Goal: Information Seeking & Learning: Learn about a topic

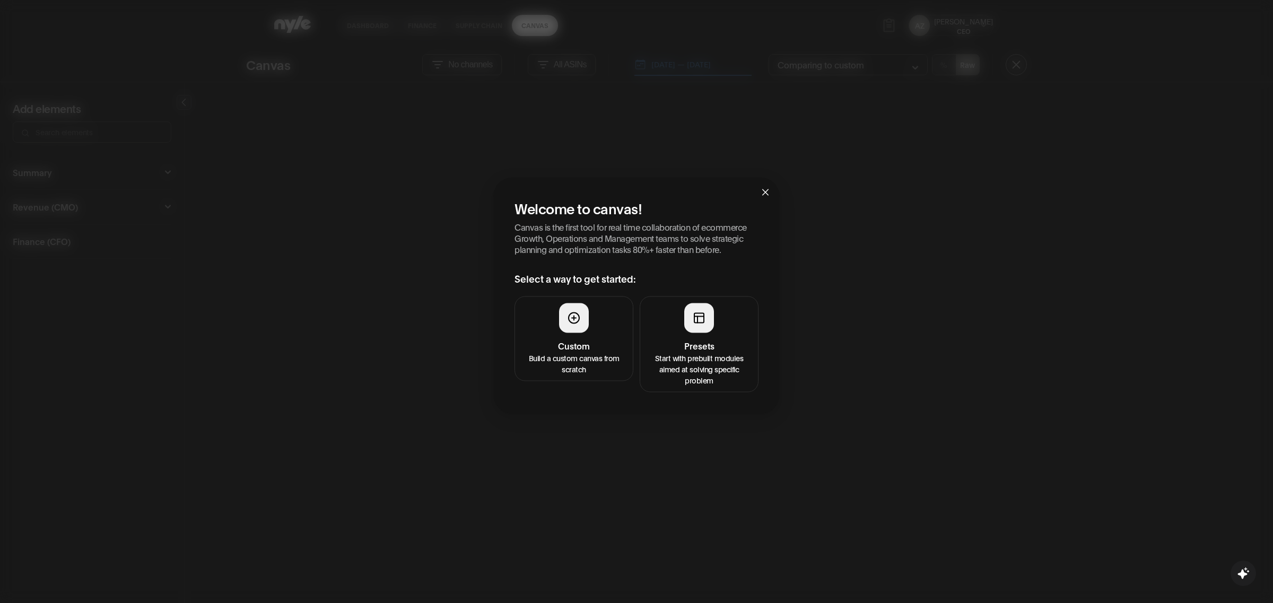
click at [687, 341] on h4 "Presets" at bounding box center [699, 345] width 105 height 13
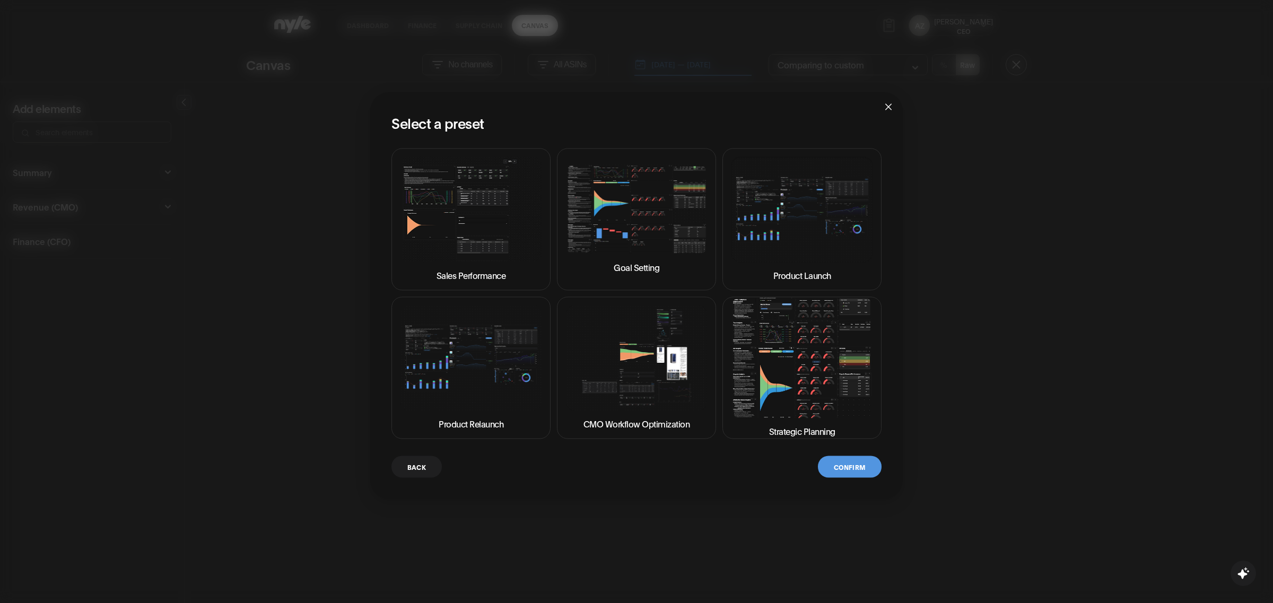
click at [778, 408] on img at bounding box center [802, 358] width 141 height 120
click at [856, 469] on button "Confirm" at bounding box center [850, 467] width 64 height 22
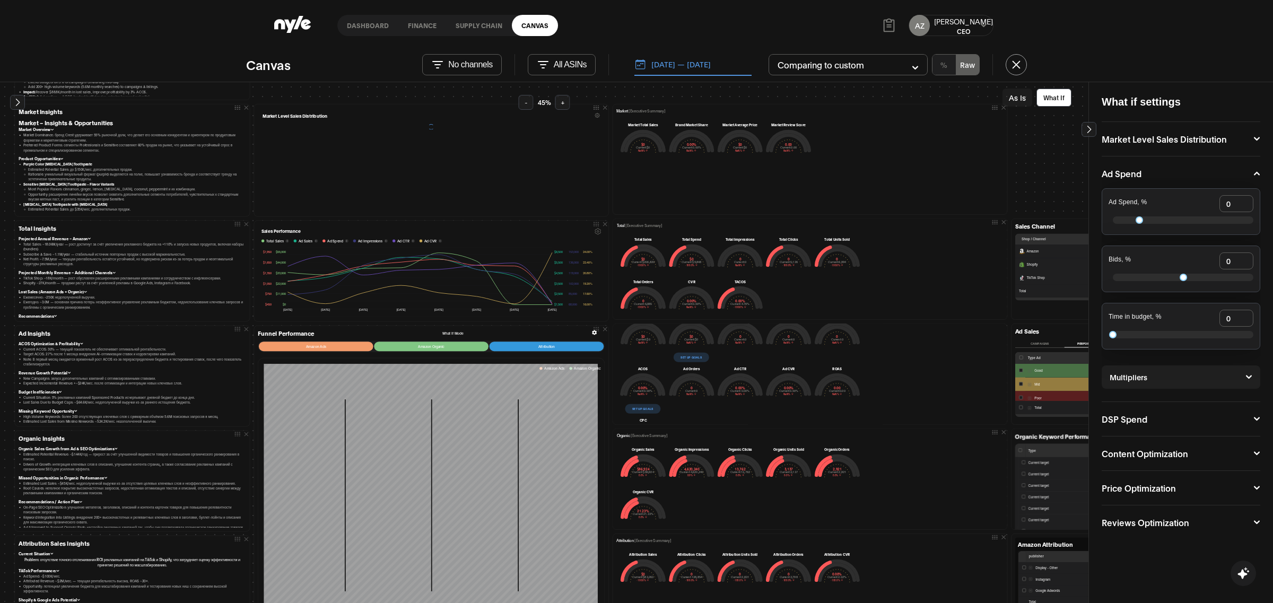
scroll to position [72, 0]
click at [643, 402] on button "Set up goals" at bounding box center [643, 405] width 36 height 10
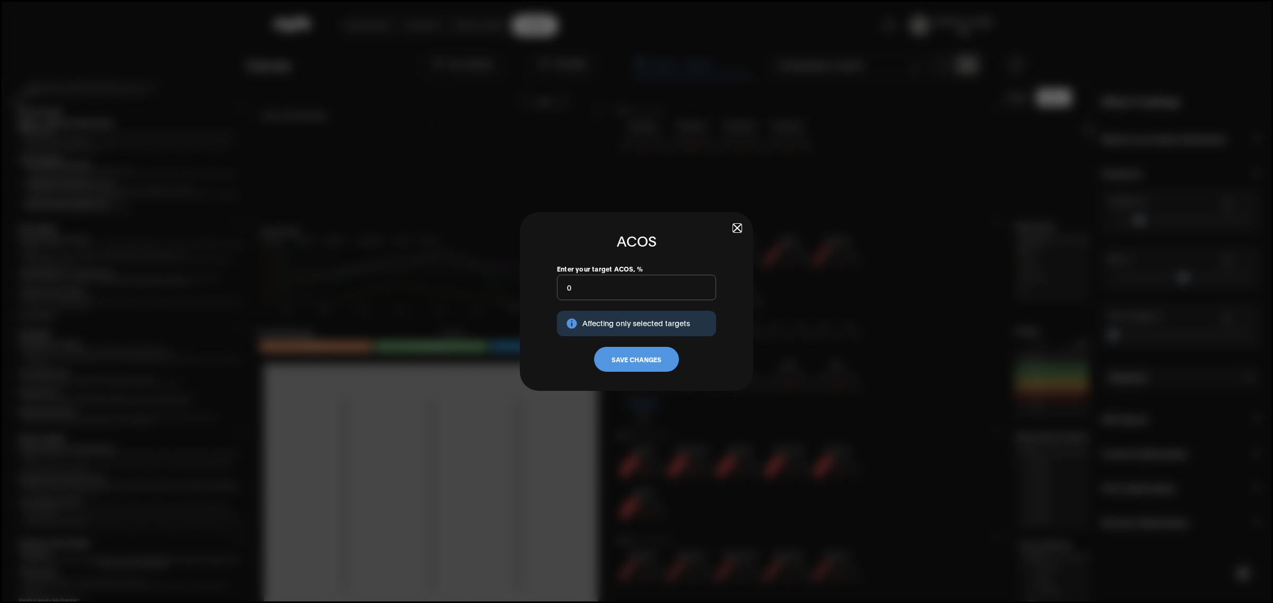
click at [590, 287] on input "0" at bounding box center [636, 287] width 159 height 25
type input "20"
click at [621, 358] on button "Save Changes" at bounding box center [636, 359] width 85 height 25
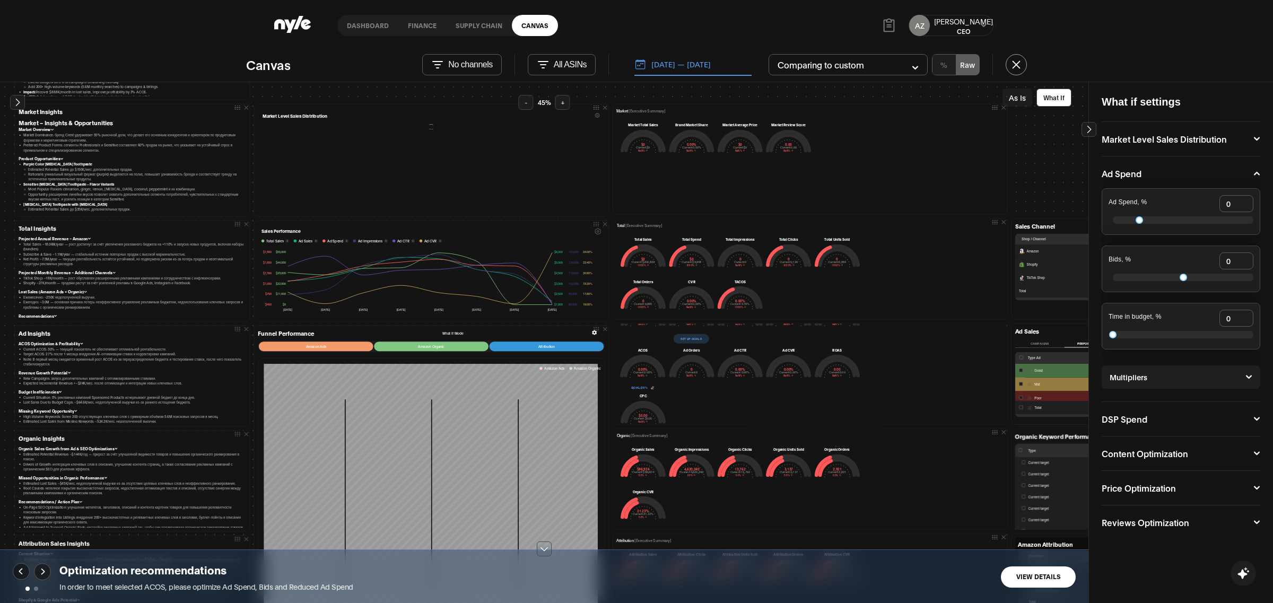
scroll to position [133, 0]
click at [1032, 578] on button "View Details" at bounding box center [1038, 577] width 75 height 21
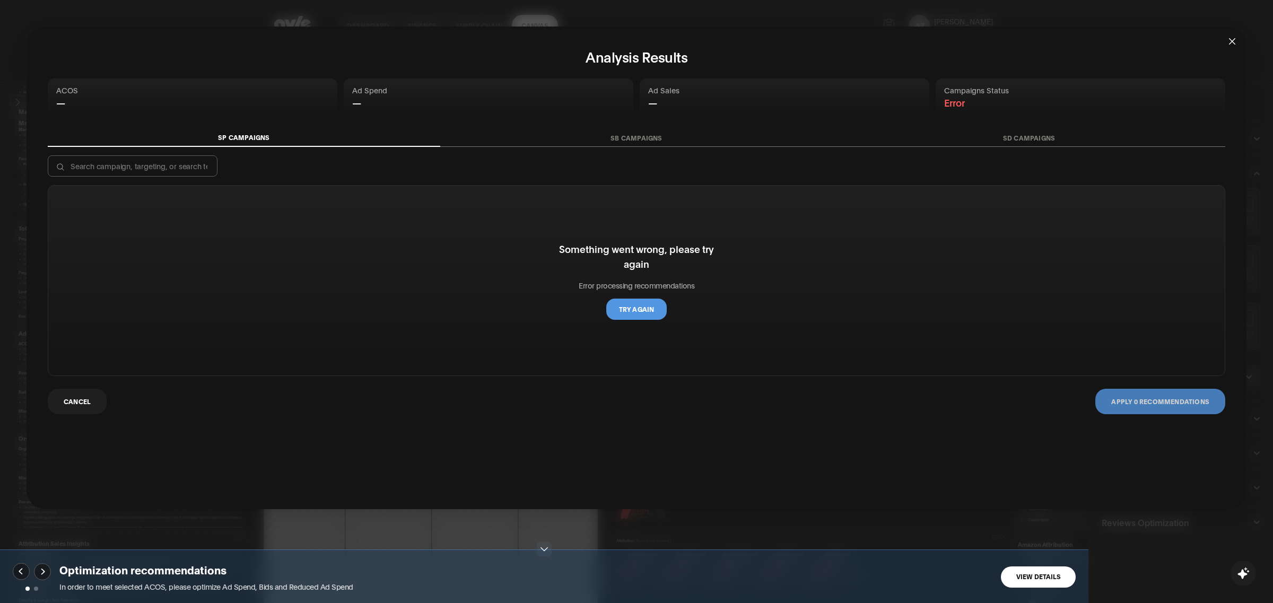
click at [1233, 39] on icon "close" at bounding box center [1232, 41] width 8 height 8
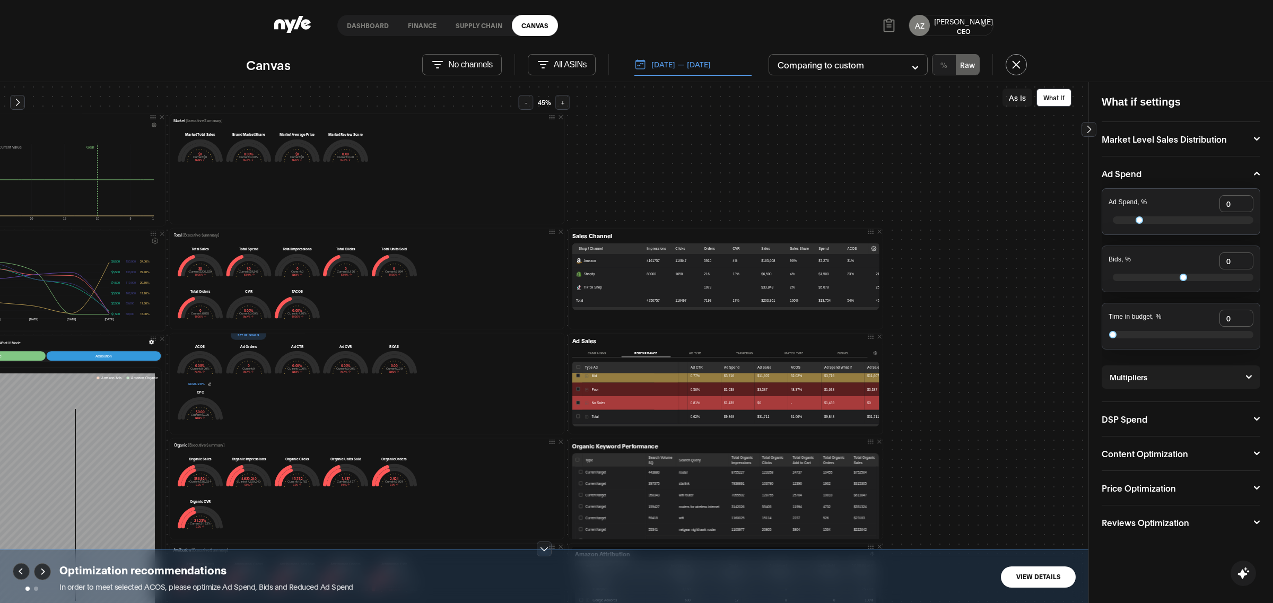
scroll to position [114, 443]
click at [689, 68] on button "[DATE] — [DATE]" at bounding box center [693, 65] width 117 height 22
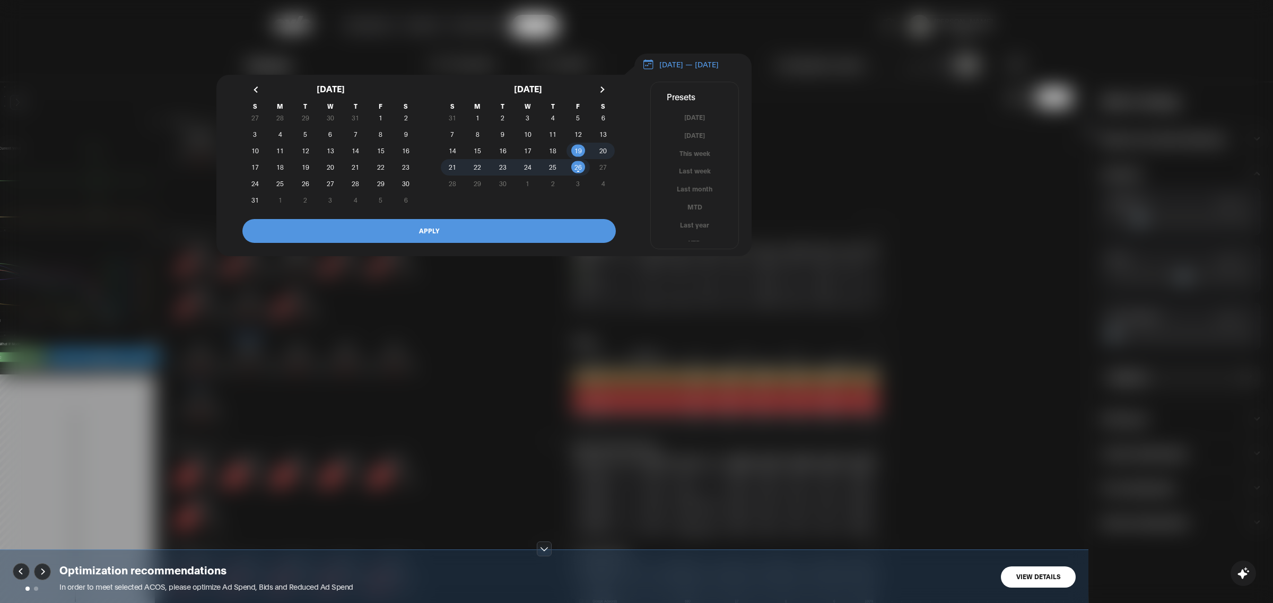
scroll to position [6, 0]
click at [691, 242] on button "YTD" at bounding box center [695, 237] width 88 height 10
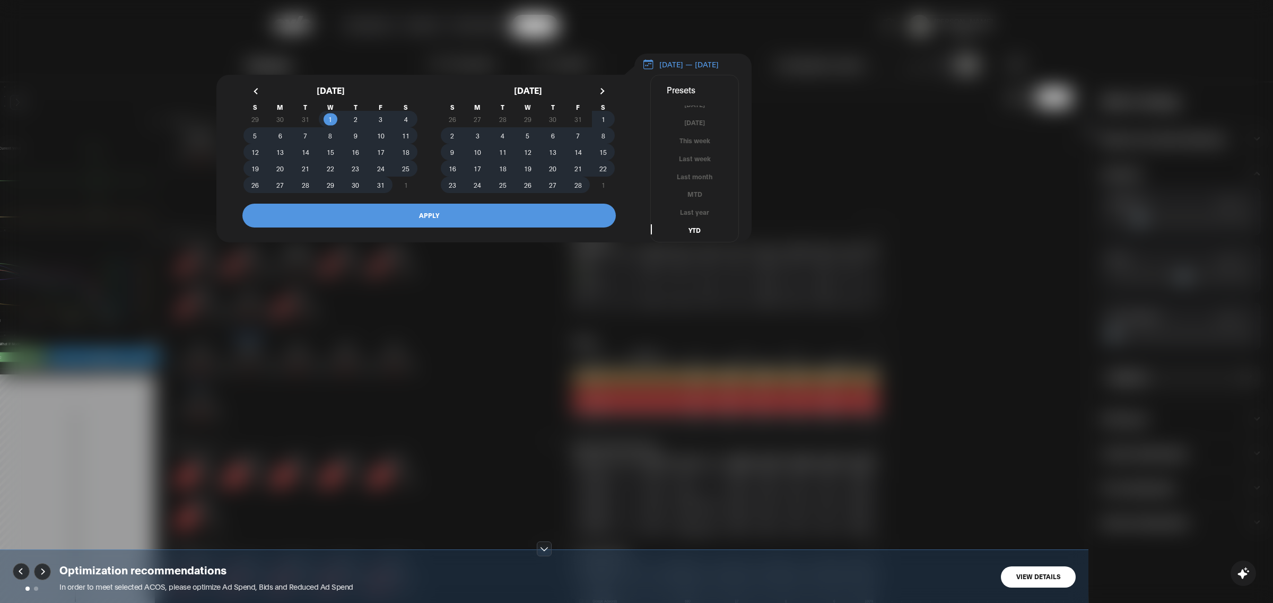
click at [488, 221] on button "APPLY" at bounding box center [429, 216] width 374 height 24
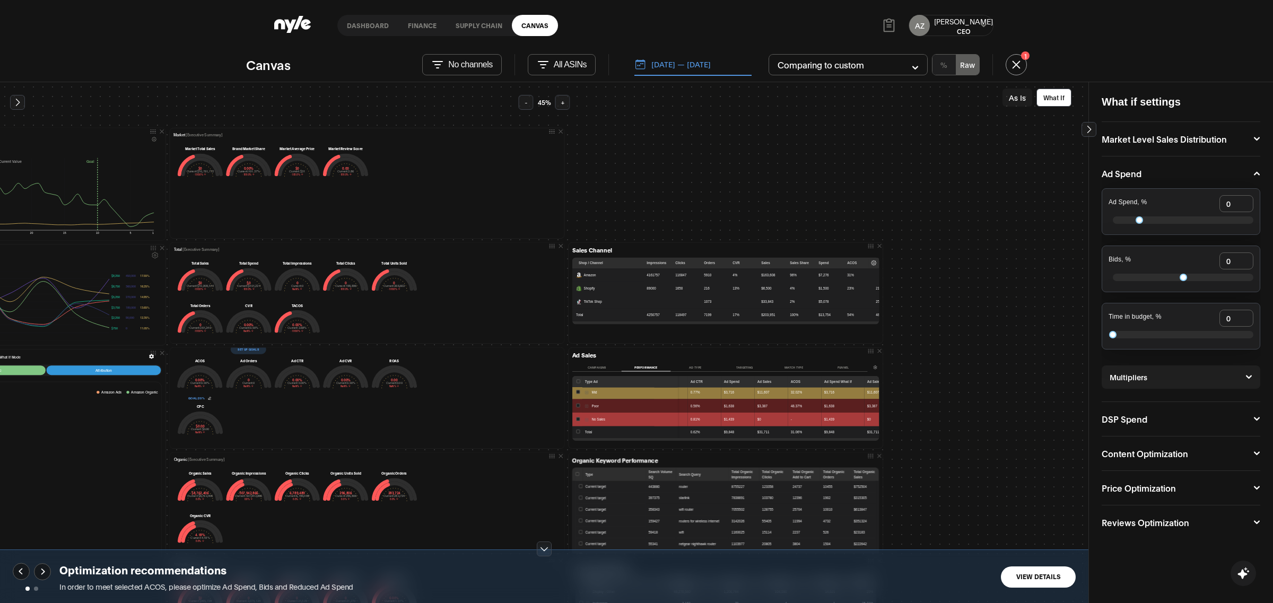
scroll to position [109, 443]
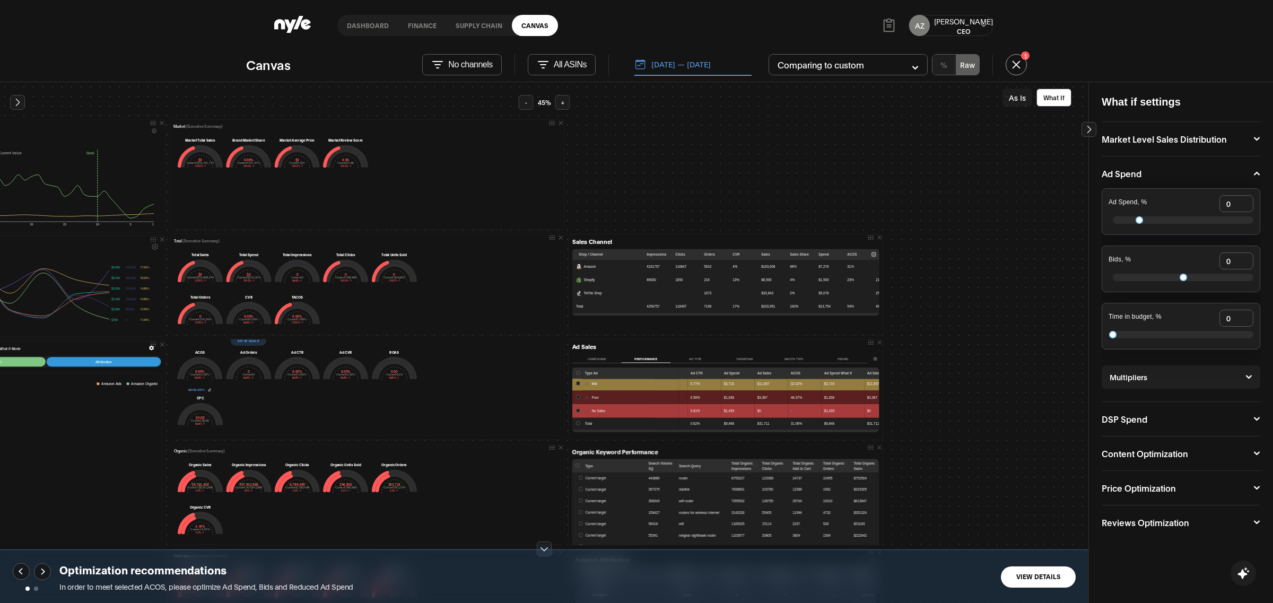
click at [1018, 95] on button "As Is" at bounding box center [1018, 98] width 30 height 18
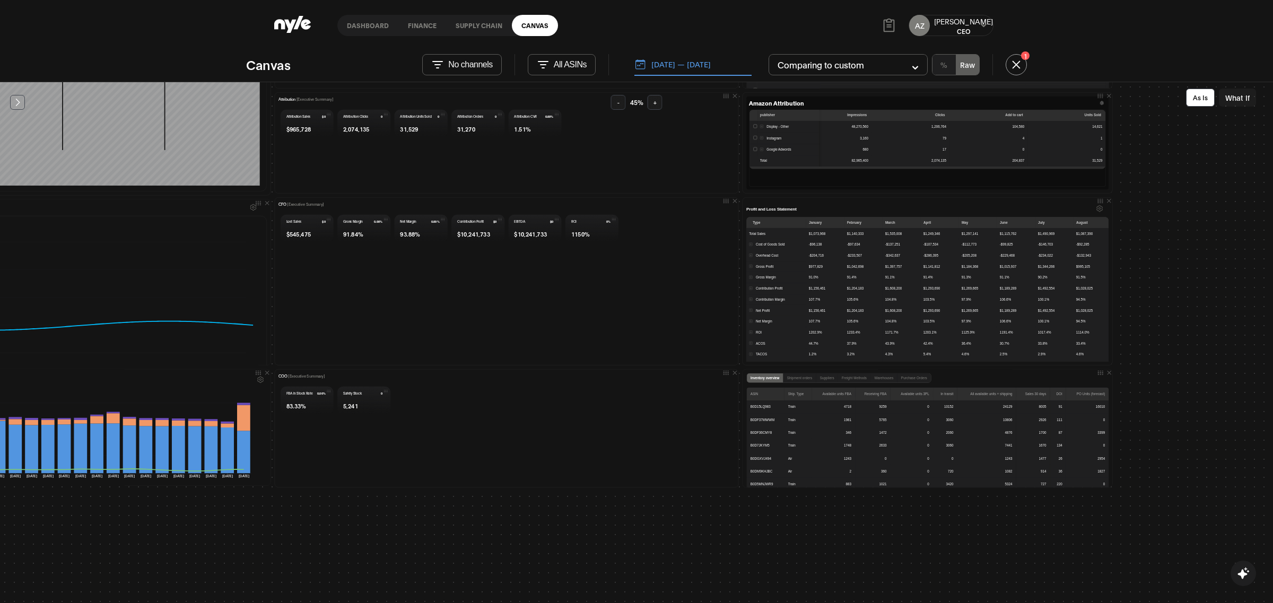
scroll to position [0, 63]
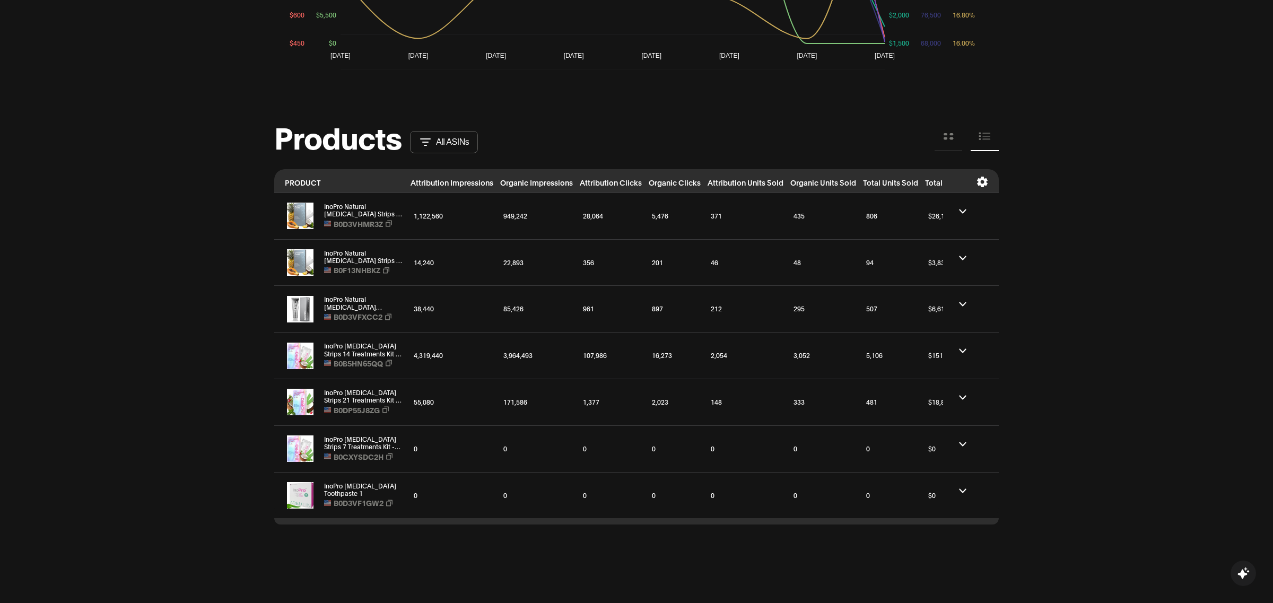
scroll to position [980, 0]
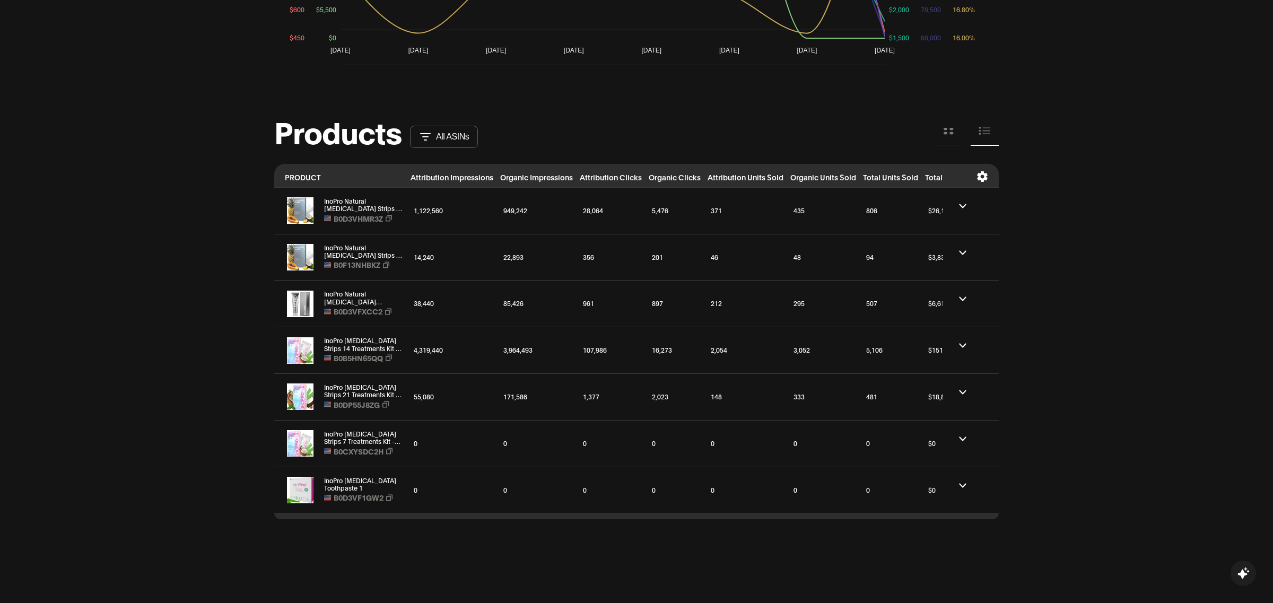
click at [948, 133] on icon at bounding box center [949, 131] width 12 height 12
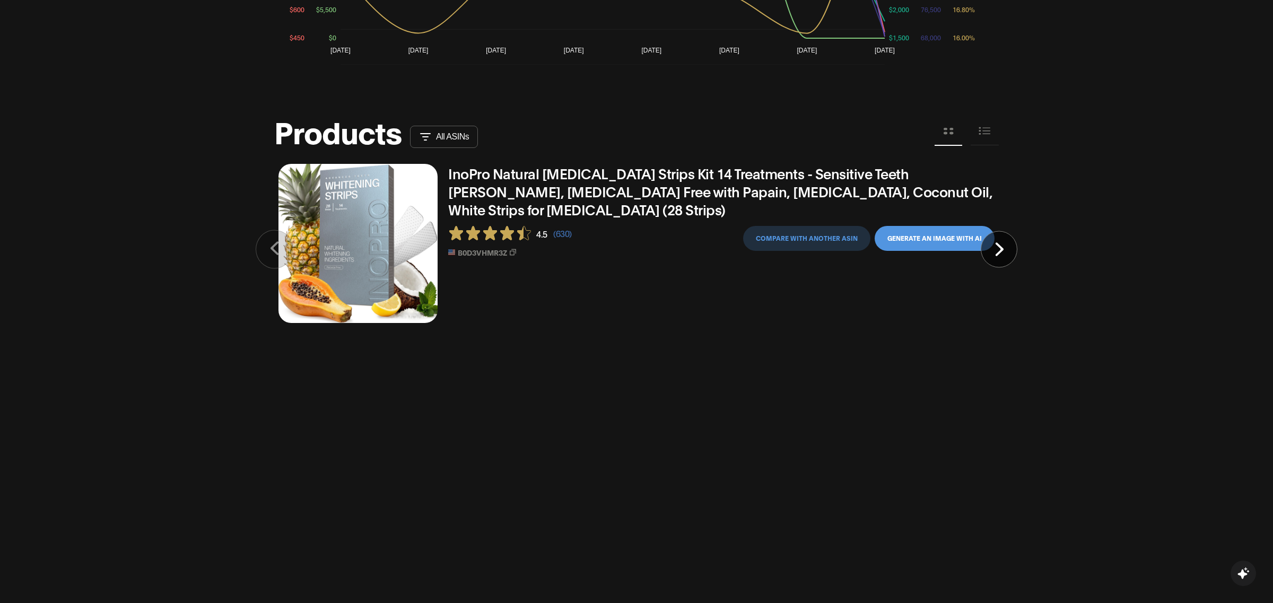
click at [801, 239] on button "Compare with another asin" at bounding box center [806, 238] width 127 height 25
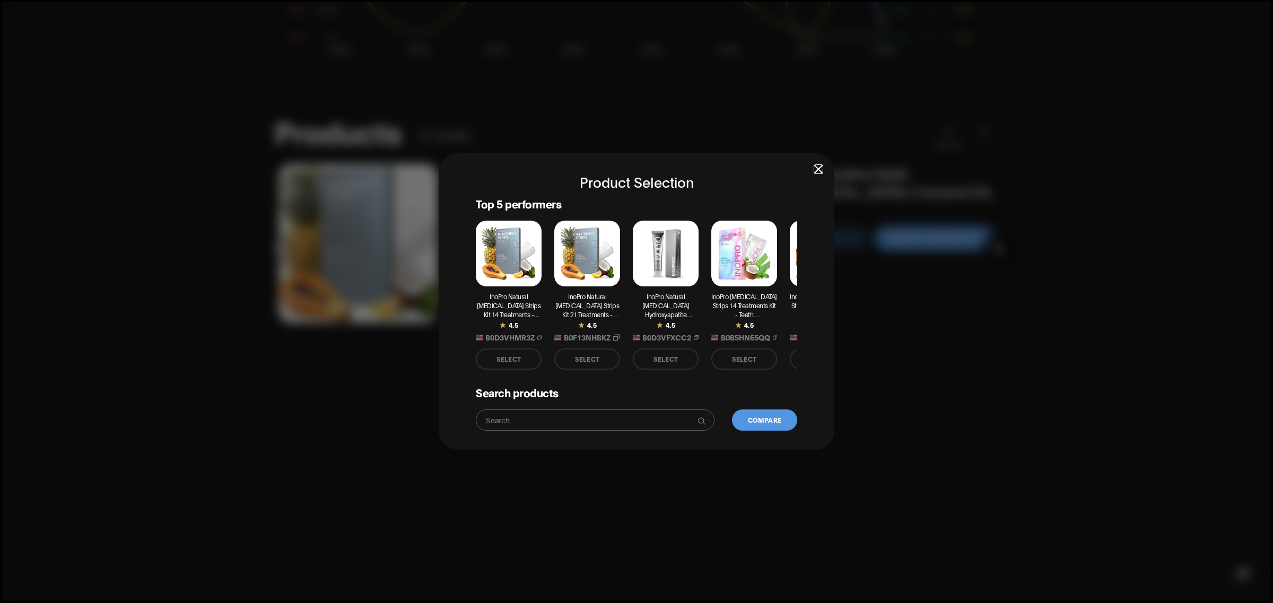
click at [816, 174] on div "Product Selection Top 5 performers InoPro Natural Teeth Whitening Strips Kit 14…" at bounding box center [637, 301] width 396 height 297
click at [820, 172] on span "button" at bounding box center [818, 169] width 7 height 7
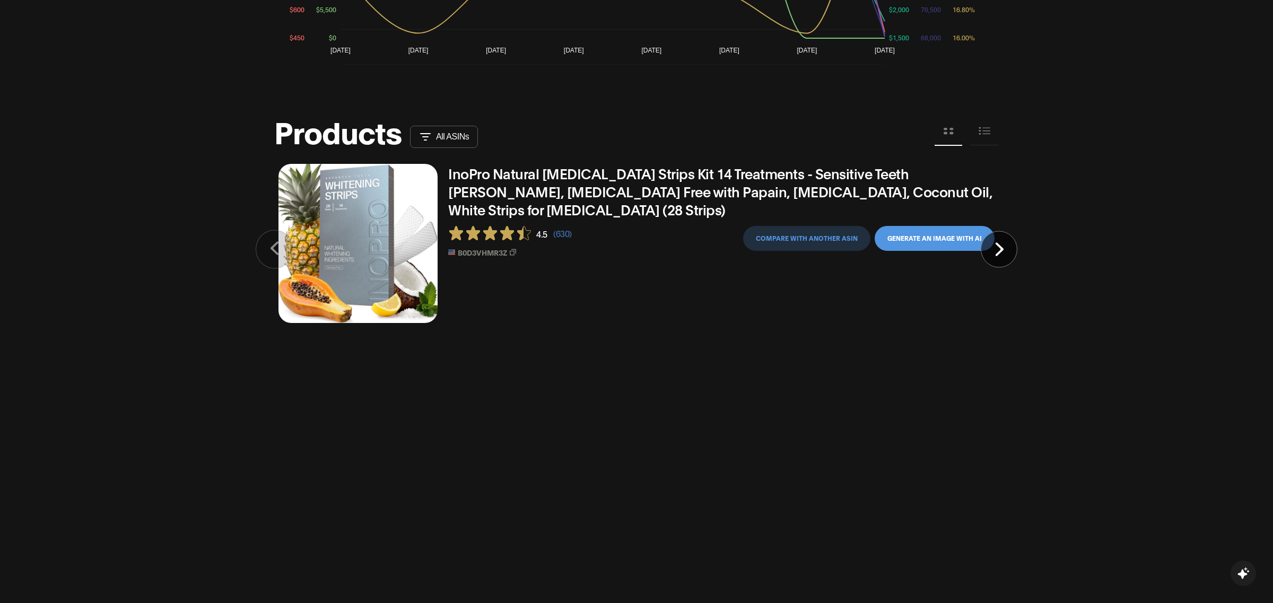
click at [1001, 244] on icon at bounding box center [999, 249] width 9 height 14
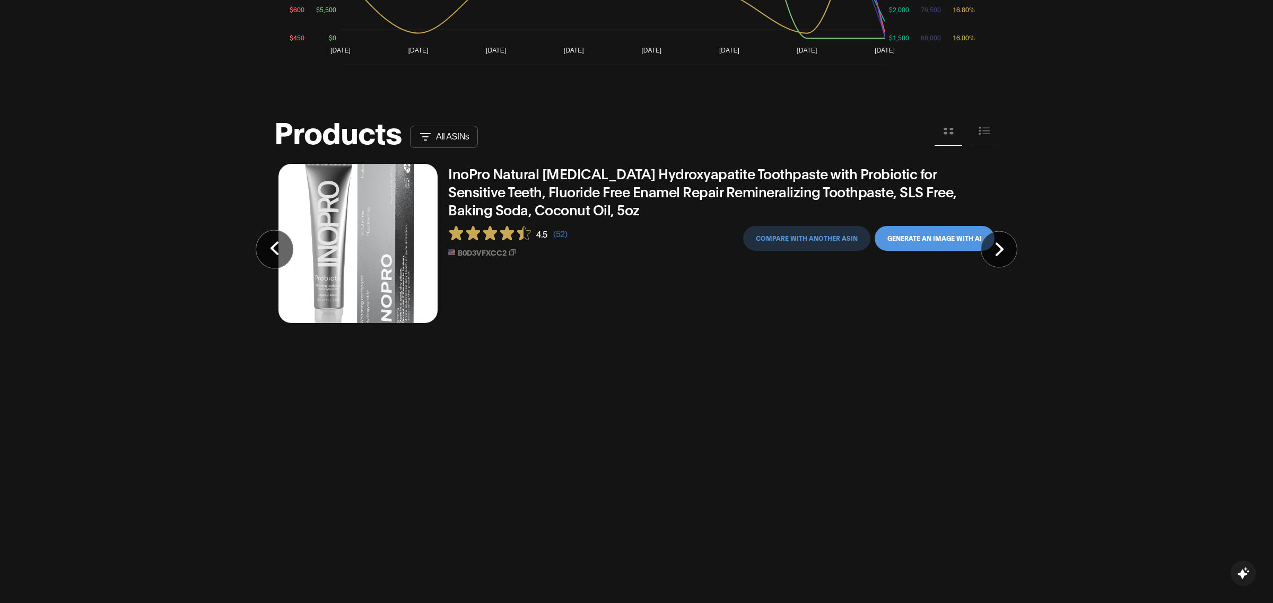
click at [1001, 244] on icon at bounding box center [999, 249] width 9 height 14
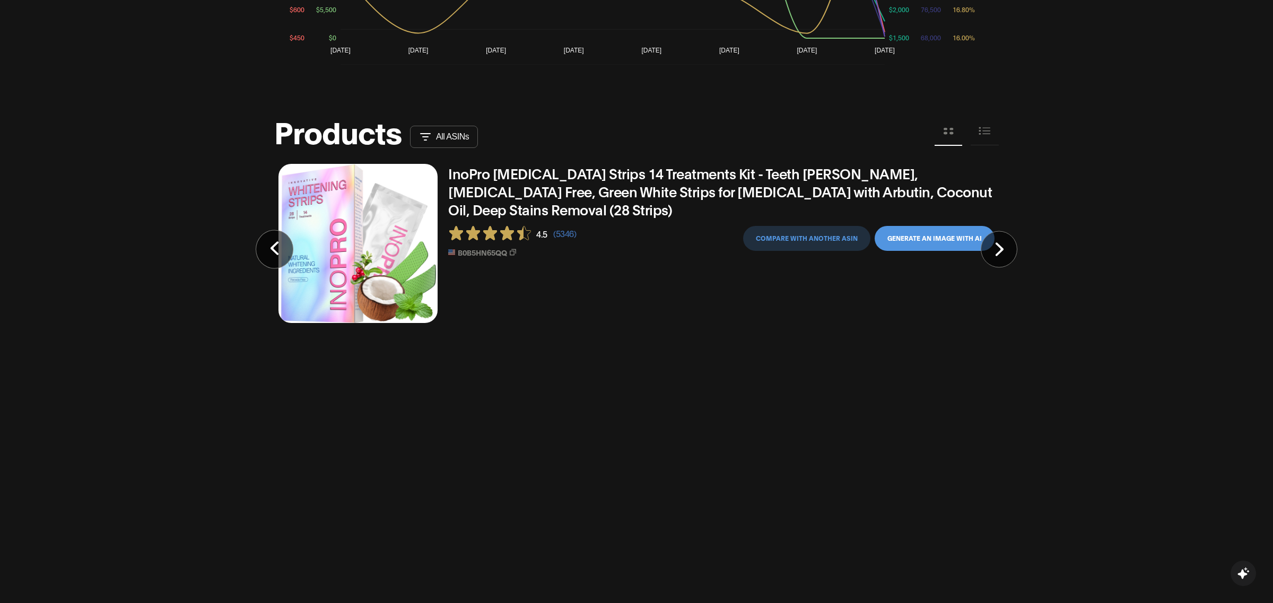
click at [1001, 244] on icon at bounding box center [999, 249] width 9 height 14
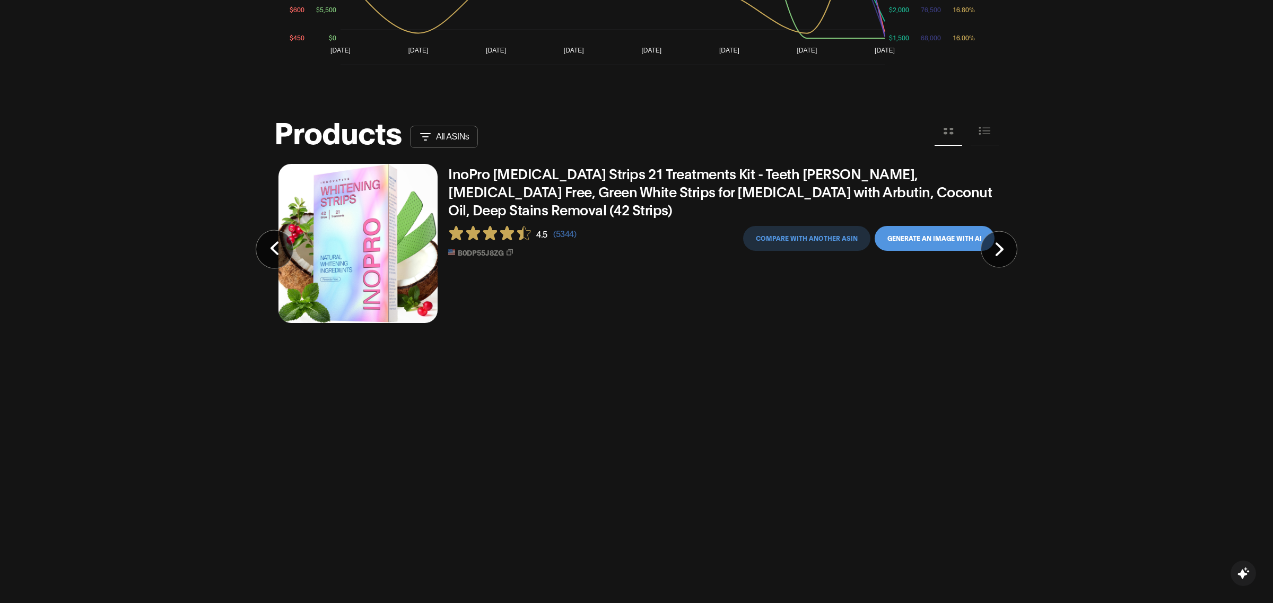
click at [1001, 244] on icon at bounding box center [999, 249] width 9 height 14
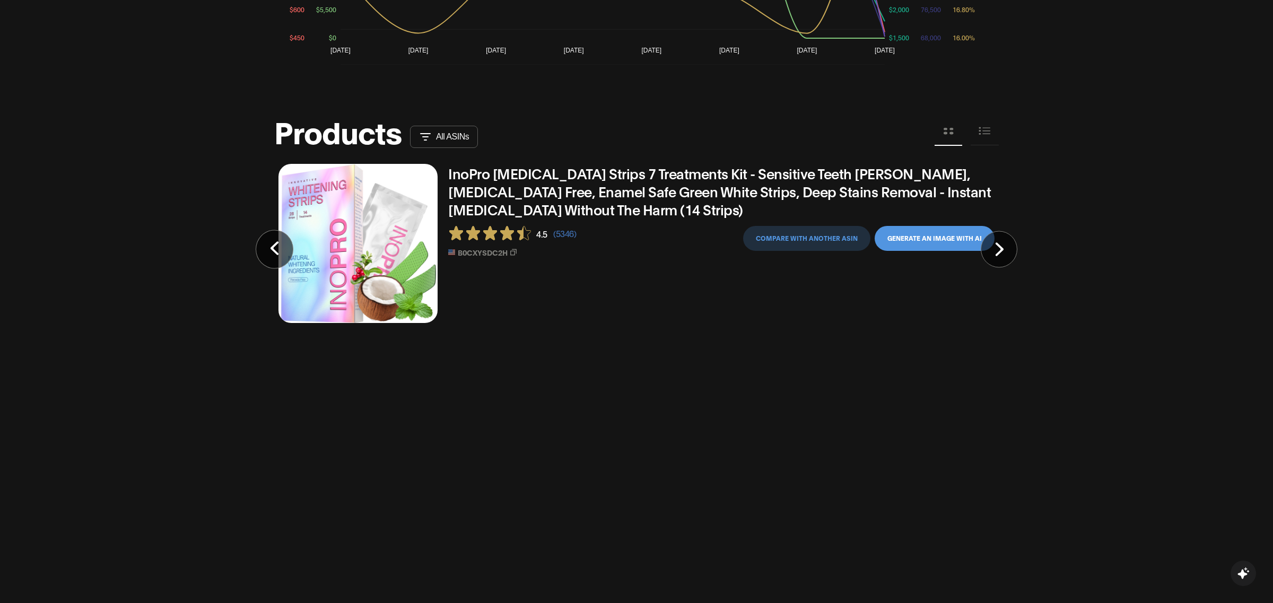
click at [1001, 244] on icon at bounding box center [999, 249] width 9 height 14
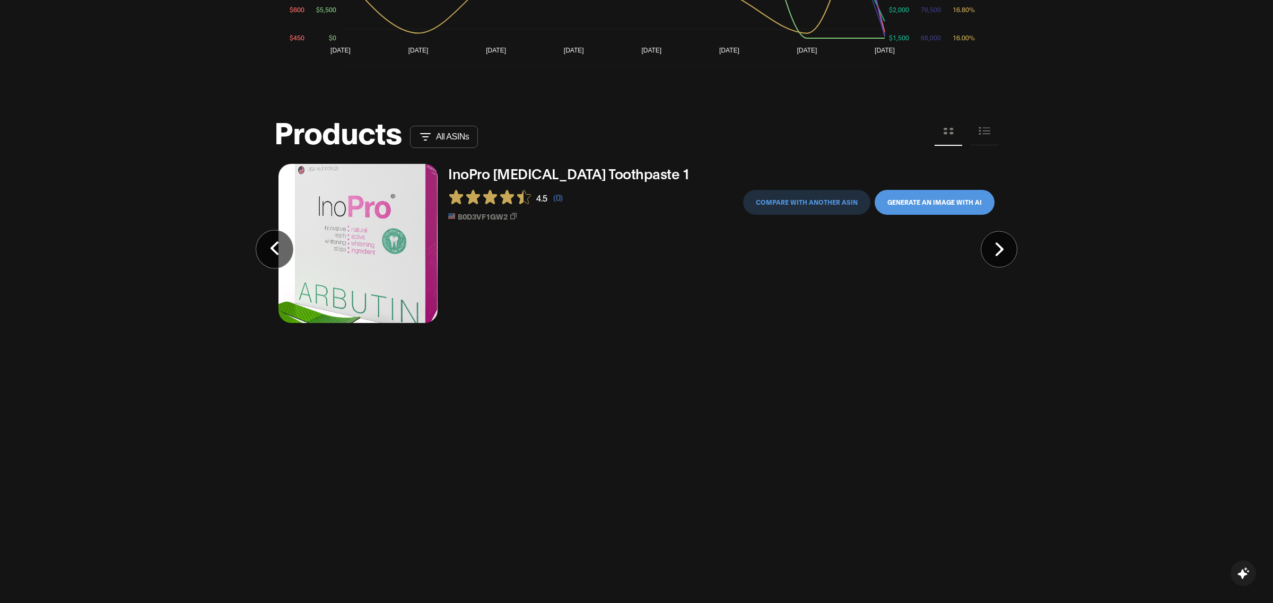
click at [986, 248] on button at bounding box center [999, 249] width 37 height 37
click at [831, 203] on button "Compare with another asin" at bounding box center [806, 202] width 127 height 25
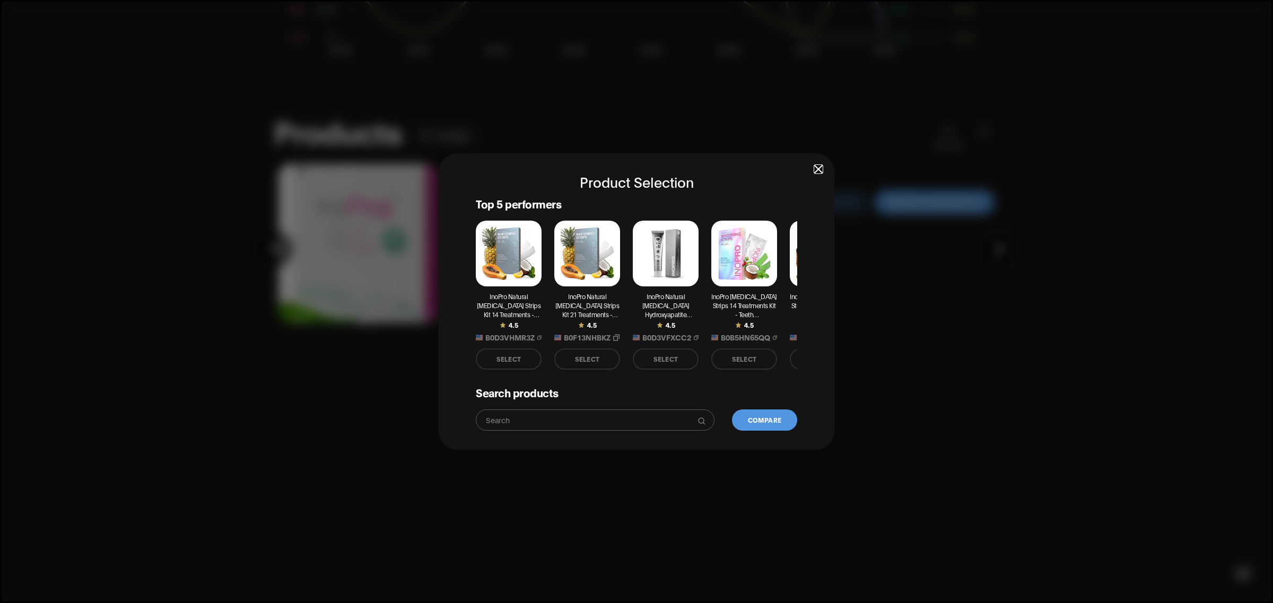
click at [813, 169] on div "Product Selection Top 5 performers InoPro Natural Teeth Whitening Strips Kit 14…" at bounding box center [637, 301] width 396 height 297
click at [813, 161] on div "Product Selection Top 5 performers InoPro Natural Teeth Whitening Strips Kit 14…" at bounding box center [637, 301] width 396 height 297
click at [816, 166] on span "button" at bounding box center [818, 169] width 7 height 7
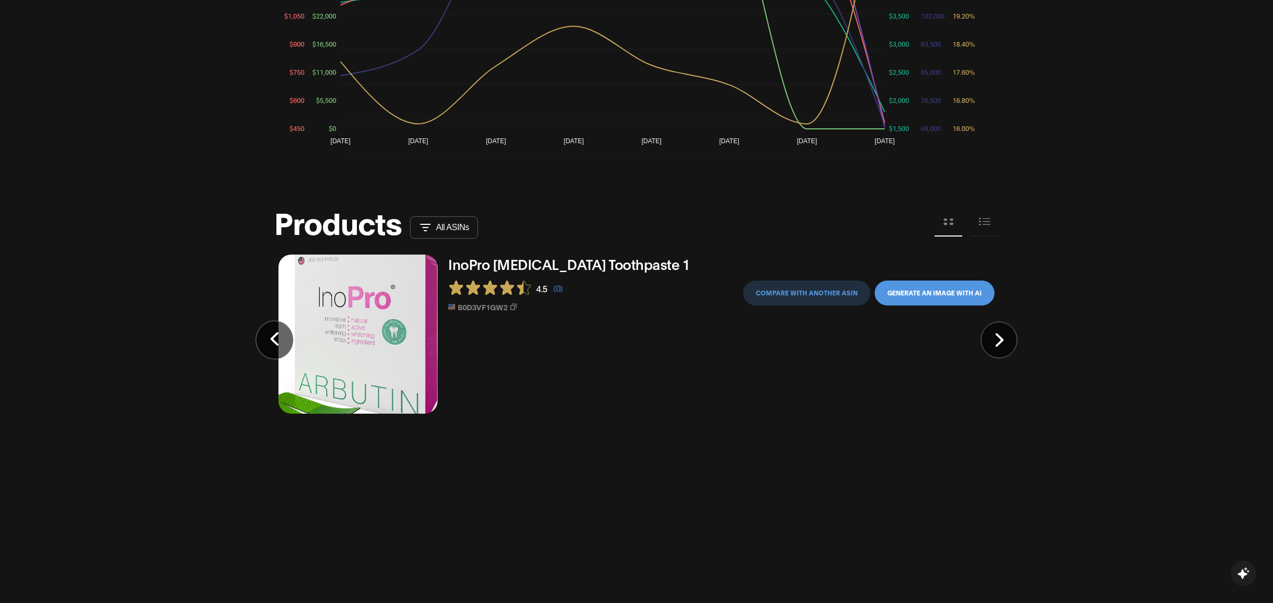
scroll to position [879, 0]
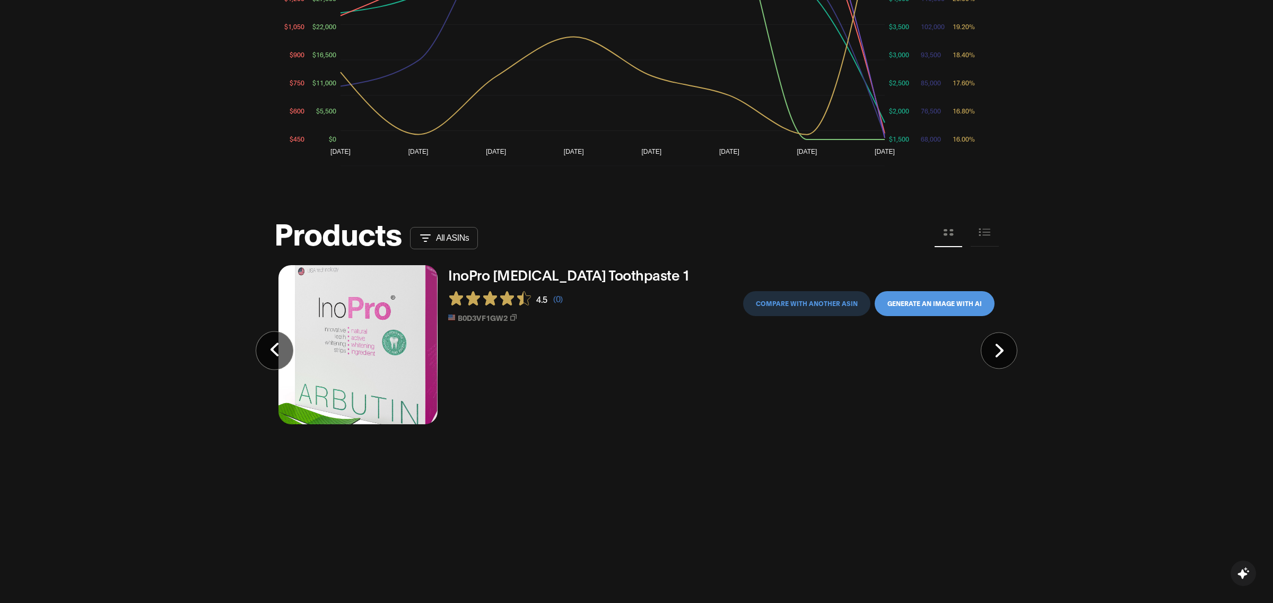
click at [988, 230] on icon at bounding box center [985, 233] width 12 height 12
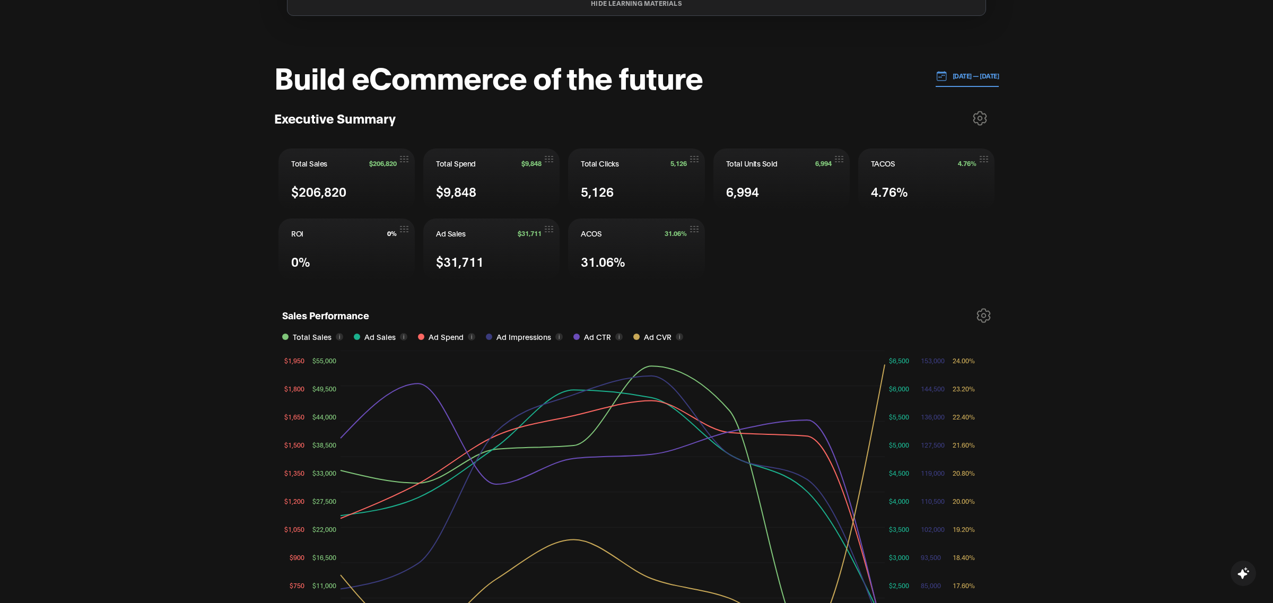
scroll to position [373, 0]
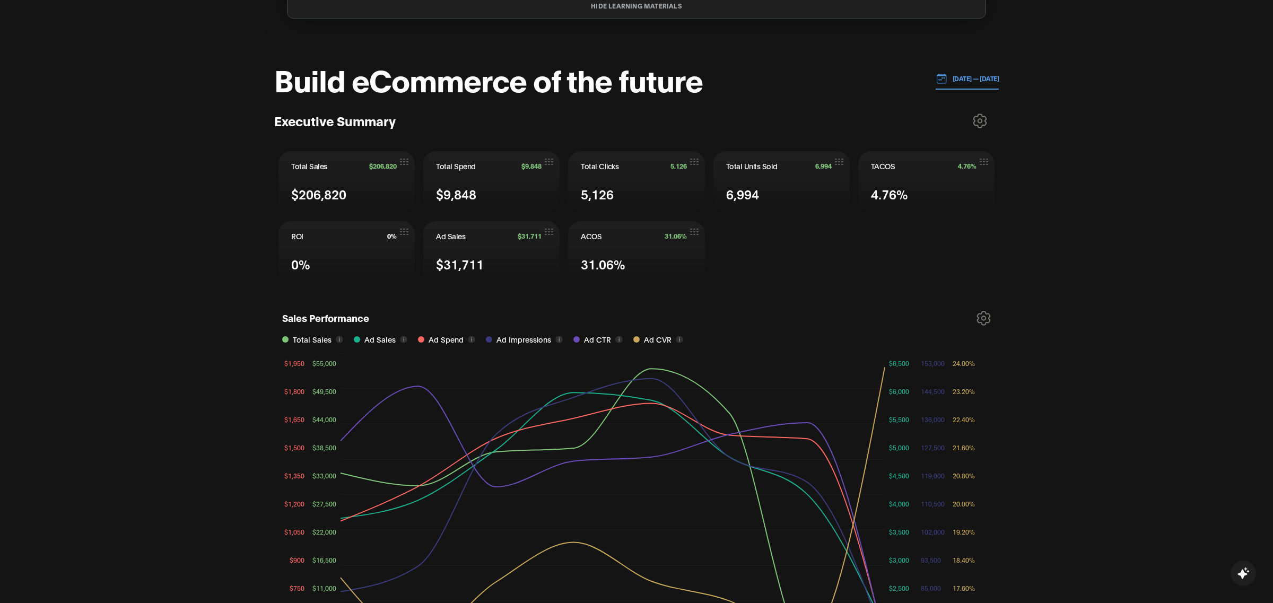
click at [948, 78] on p "[DATE] — [DATE]" at bounding box center [974, 79] width 52 height 10
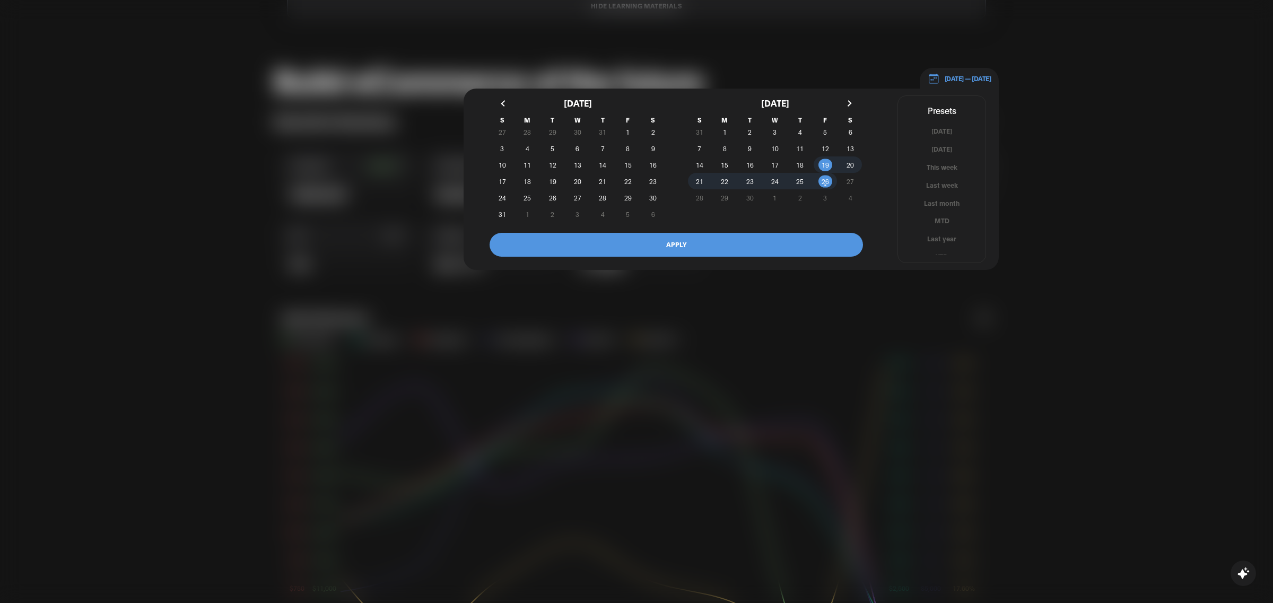
scroll to position [6, 0]
click at [942, 249] on button "YTD" at bounding box center [942, 251] width 88 height 10
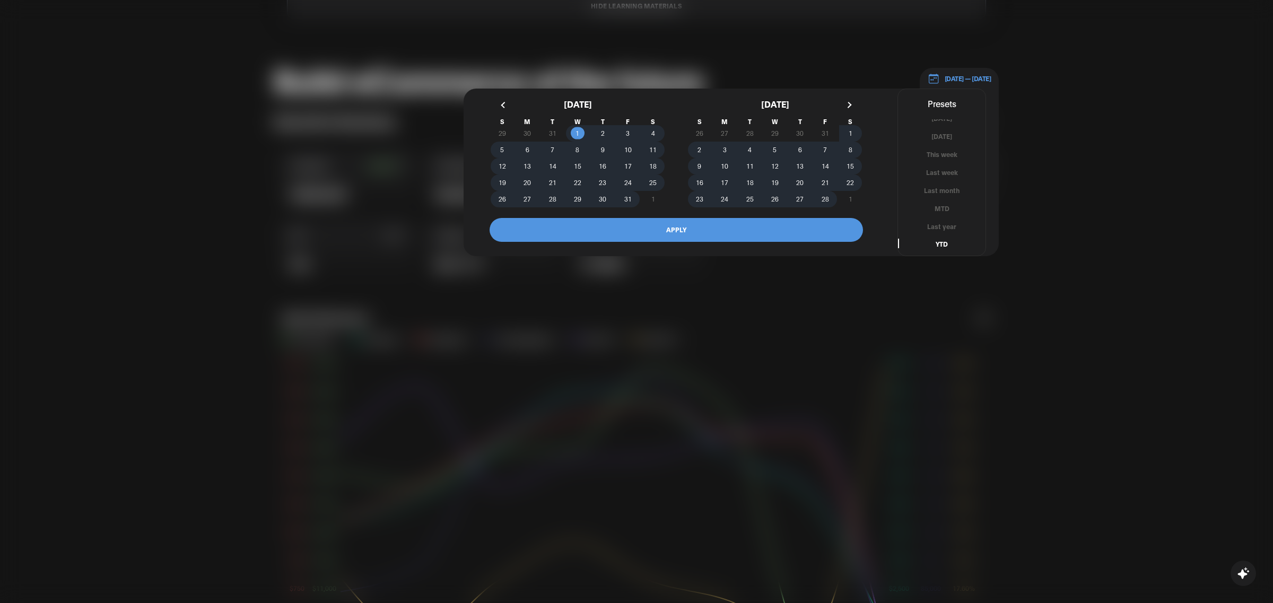
click at [744, 225] on button "APPLY" at bounding box center [677, 230] width 374 height 24
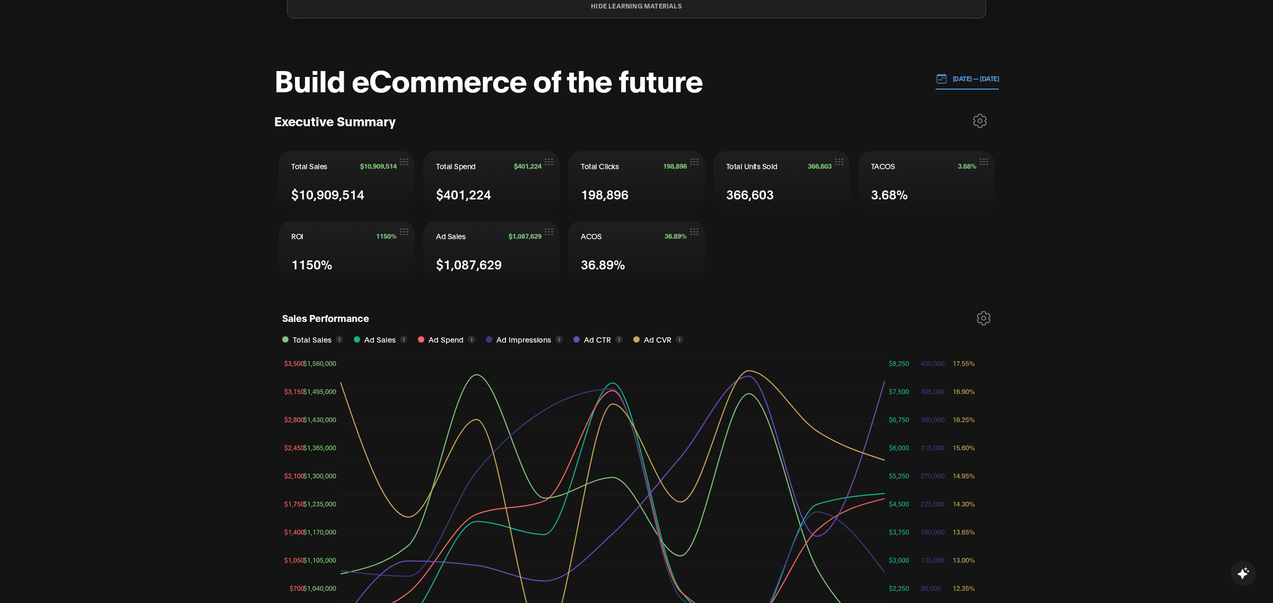
click at [955, 77] on p "[DATE] — [DATE]" at bounding box center [974, 79] width 52 height 10
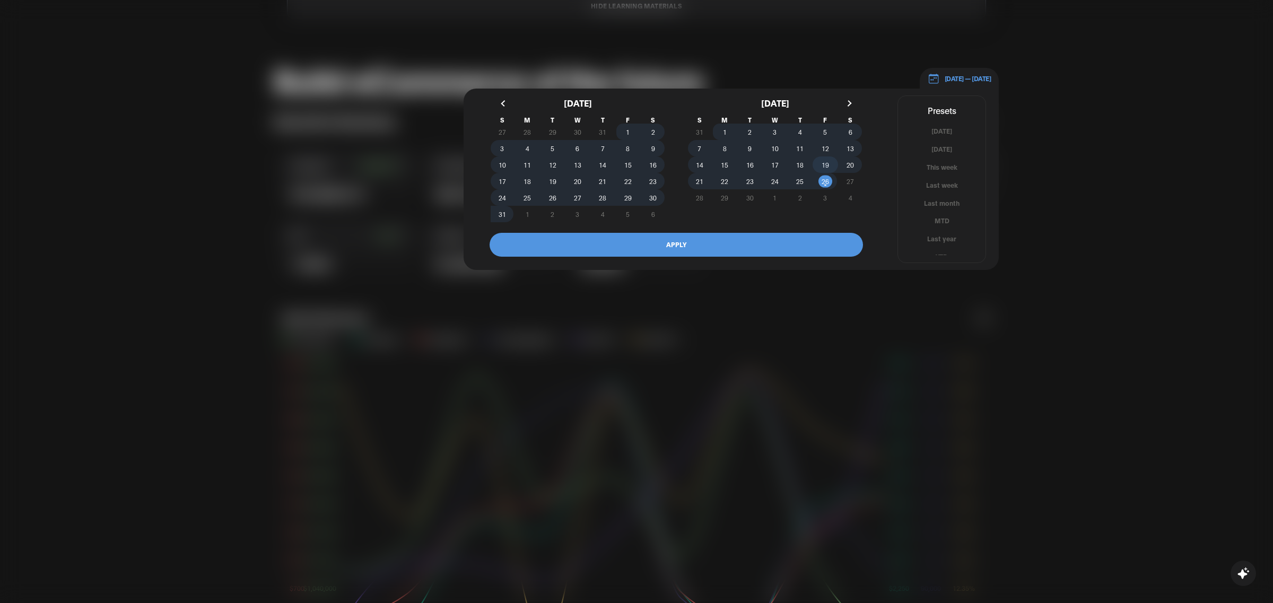
click at [822, 162] on span "19" at bounding box center [825, 164] width 7 height 19
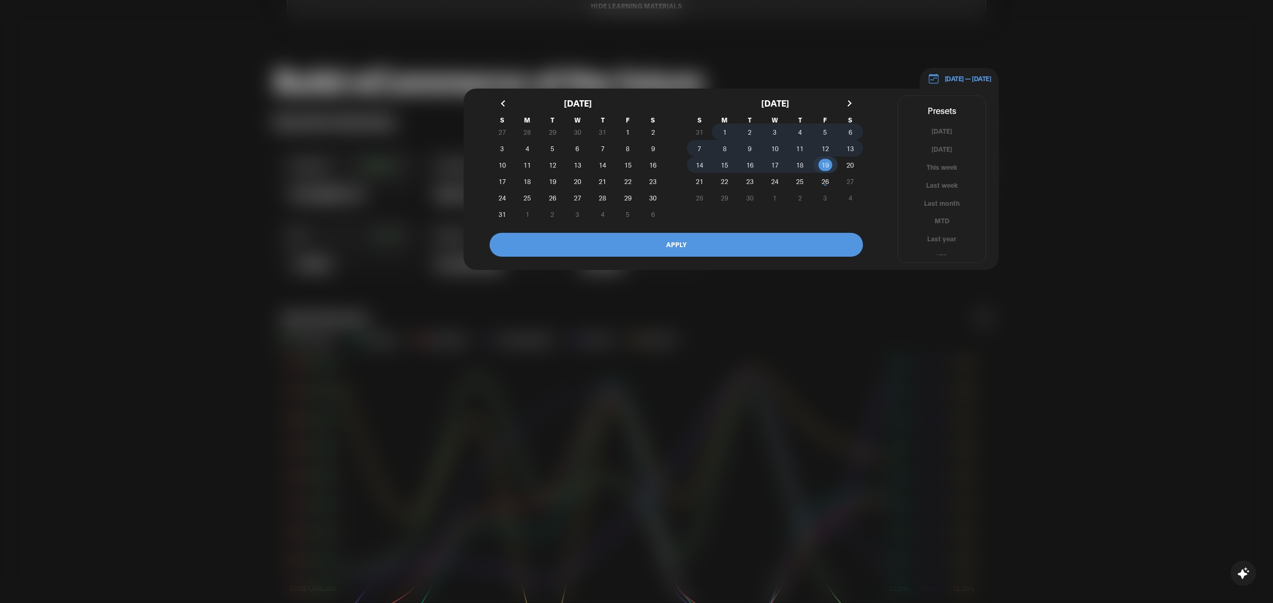
click at [722, 128] on span "1" at bounding box center [724, 131] width 25 height 11
click at [827, 177] on span "26" at bounding box center [825, 181] width 7 height 19
click at [725, 133] on span "1" at bounding box center [725, 132] width 4 height 19
click at [712, 248] on button "APPLY" at bounding box center [677, 245] width 374 height 24
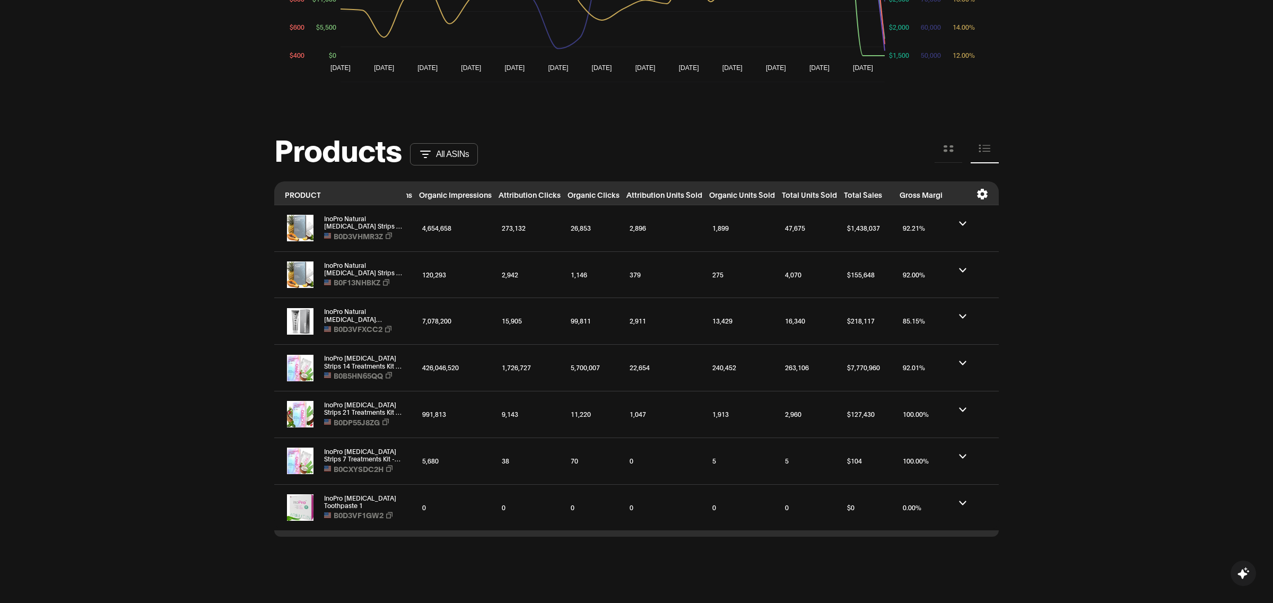
scroll to position [0, 86]
click at [982, 192] on icon at bounding box center [983, 194] width 12 height 11
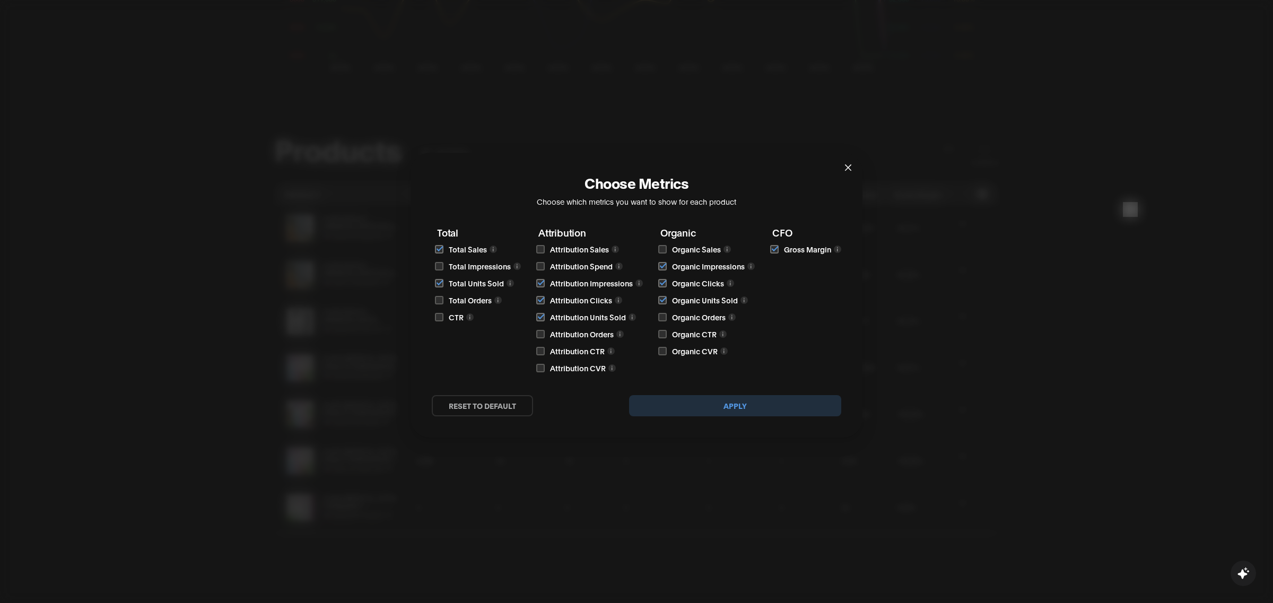
click at [845, 172] on span "Close" at bounding box center [848, 167] width 29 height 29
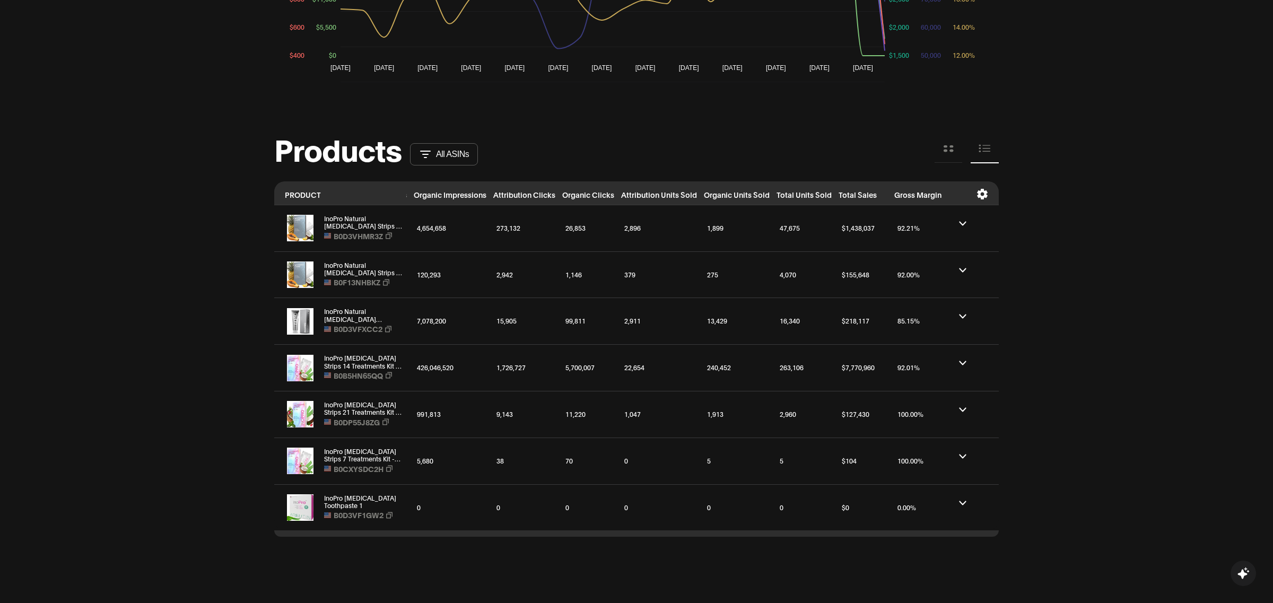
click at [985, 193] on icon at bounding box center [982, 194] width 11 height 11
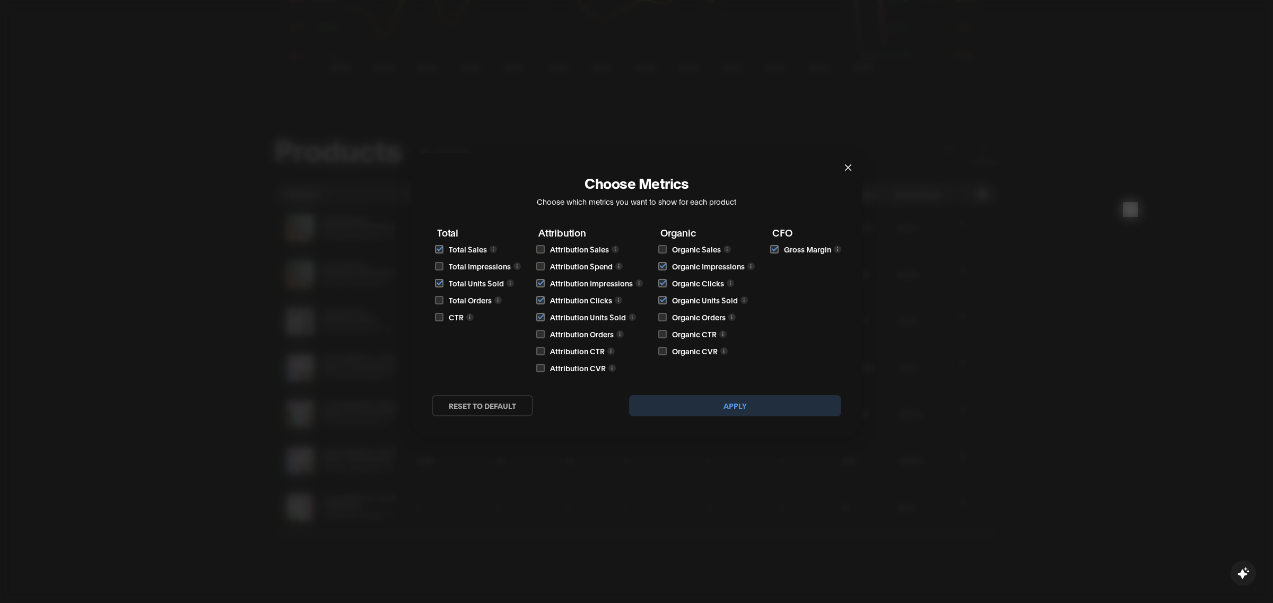
click at [853, 167] on icon "close" at bounding box center [848, 167] width 8 height 8
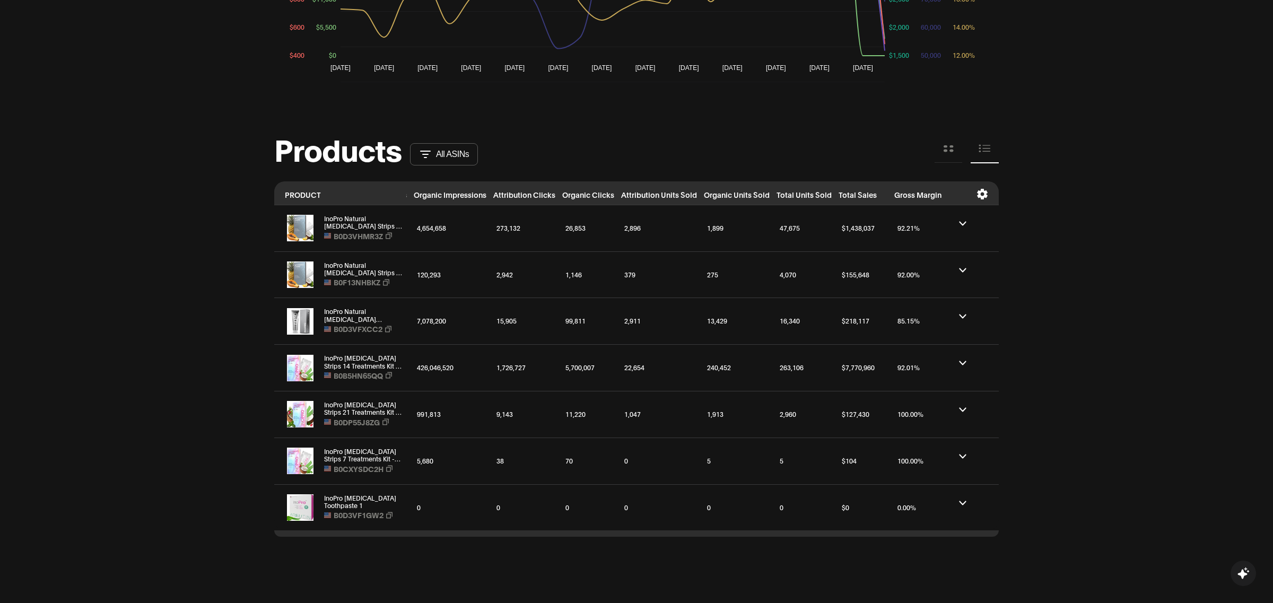
scroll to position [955, 0]
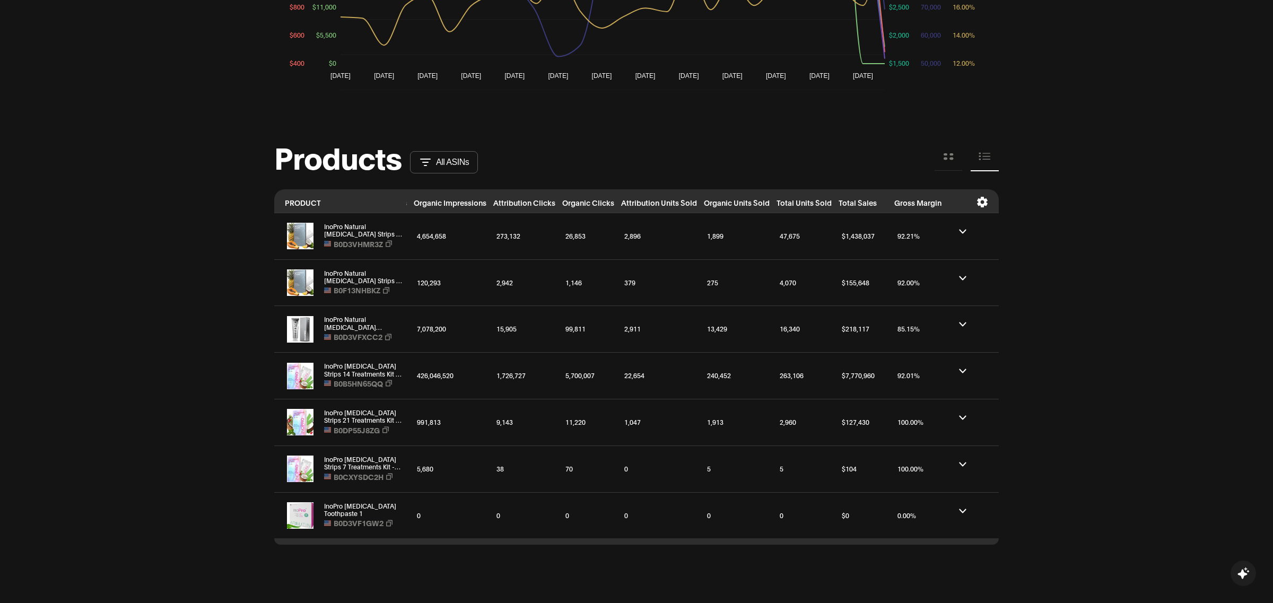
click at [981, 200] on icon at bounding box center [982, 202] width 11 height 11
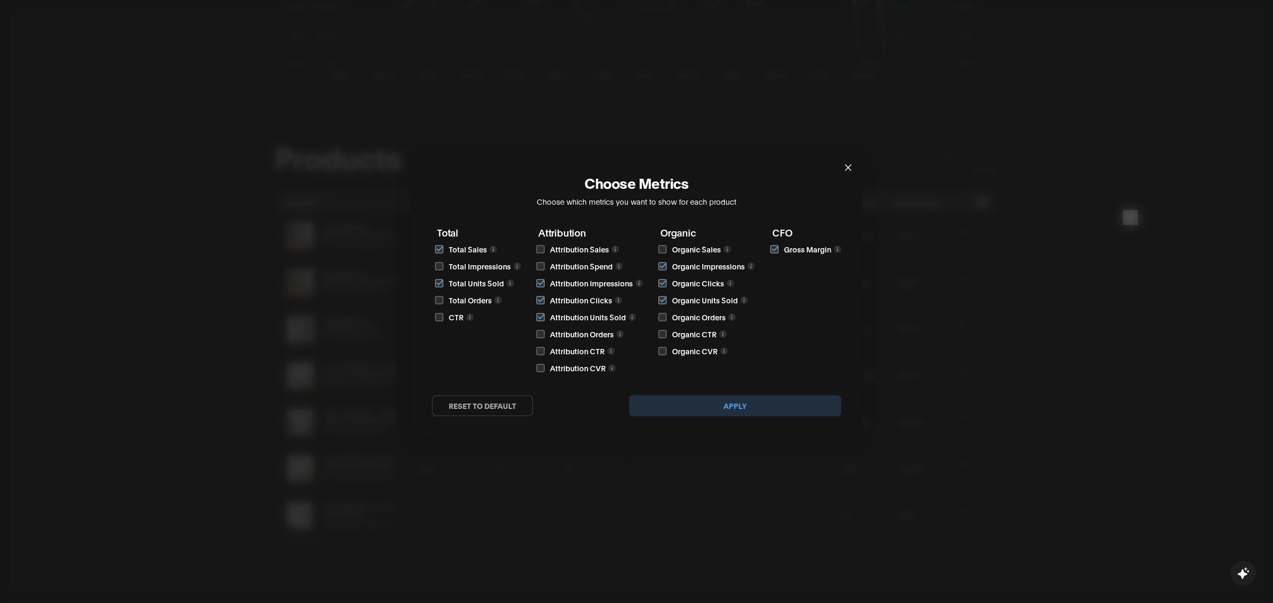
click at [847, 164] on icon "close" at bounding box center [848, 167] width 8 height 8
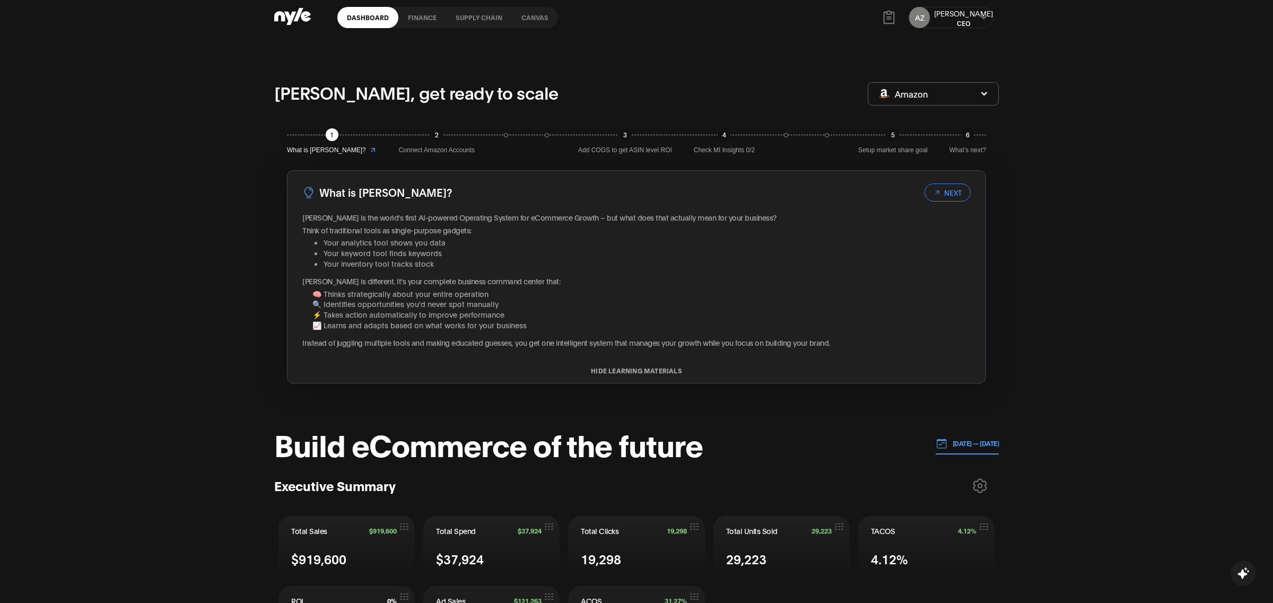
scroll to position [0, 0]
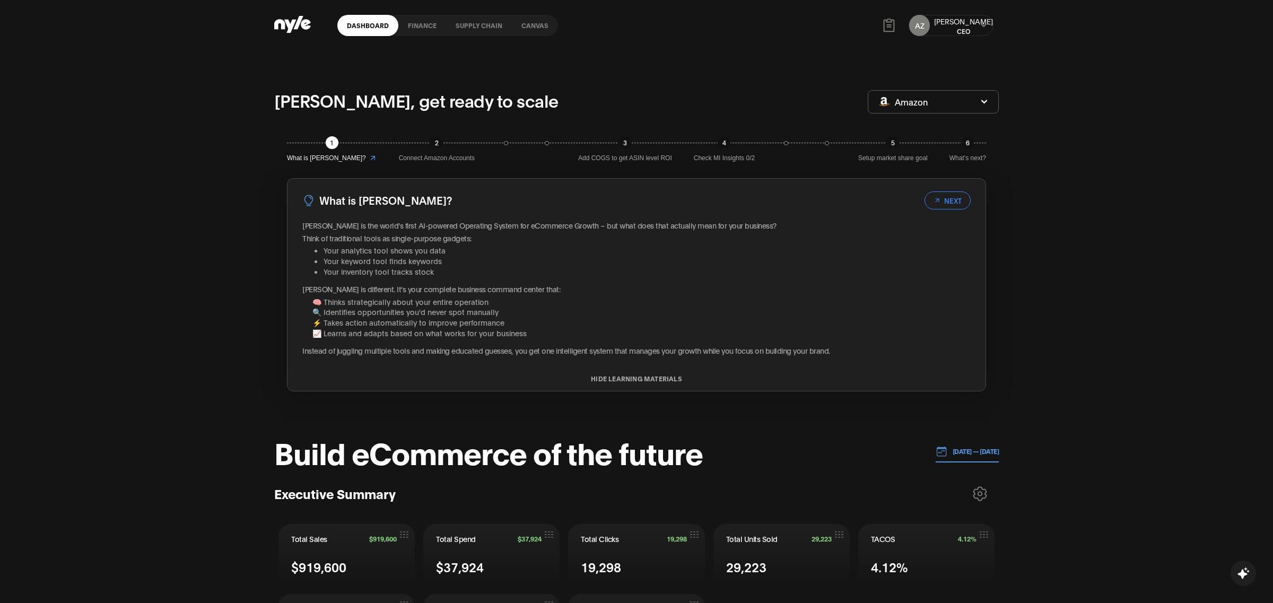
click at [938, 103] on button "Amazon" at bounding box center [933, 101] width 131 height 23
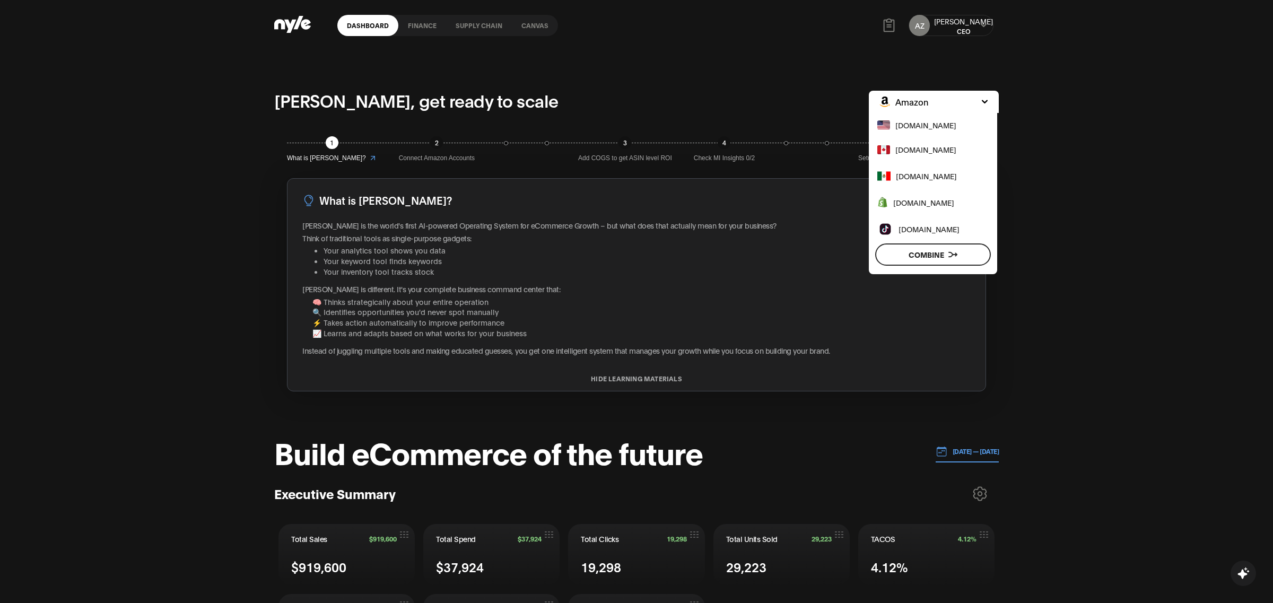
click at [419, 30] on link "finance" at bounding box center [422, 25] width 48 height 21
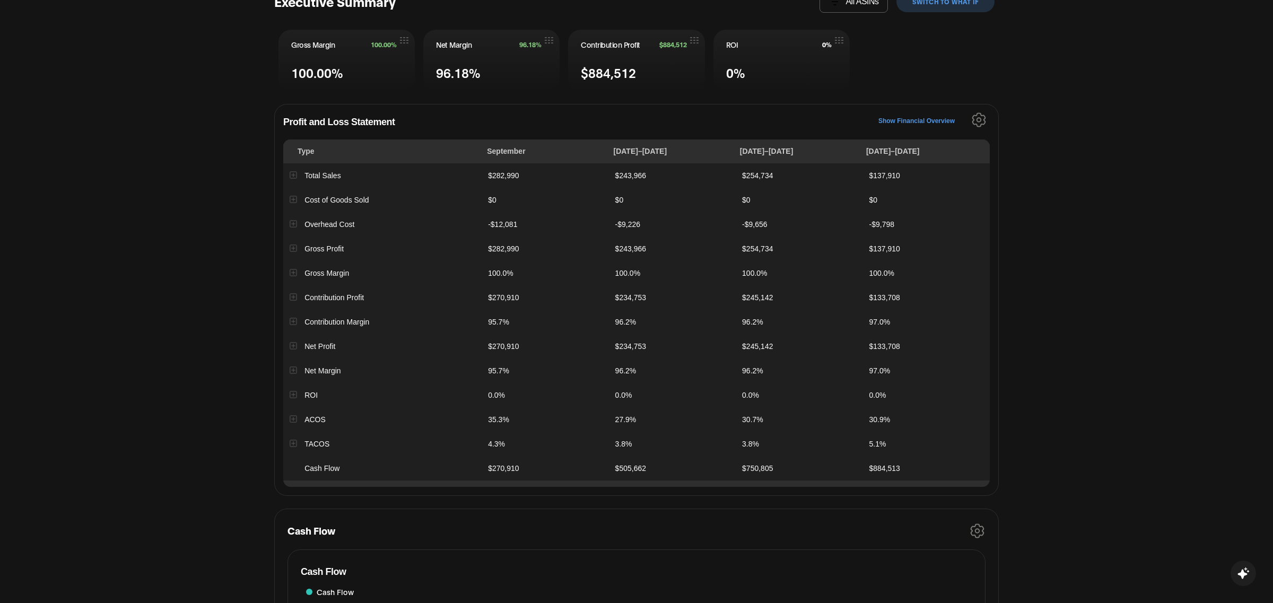
scroll to position [154, 0]
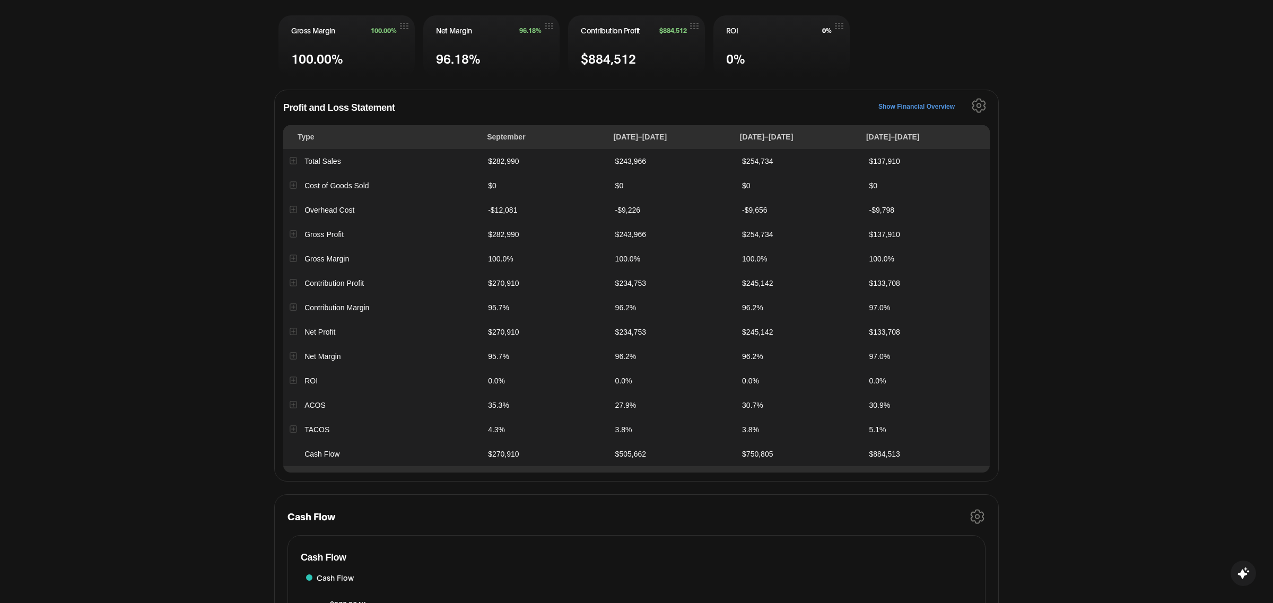
click at [921, 103] on button "Show Financial Overview" at bounding box center [917, 107] width 76 height 18
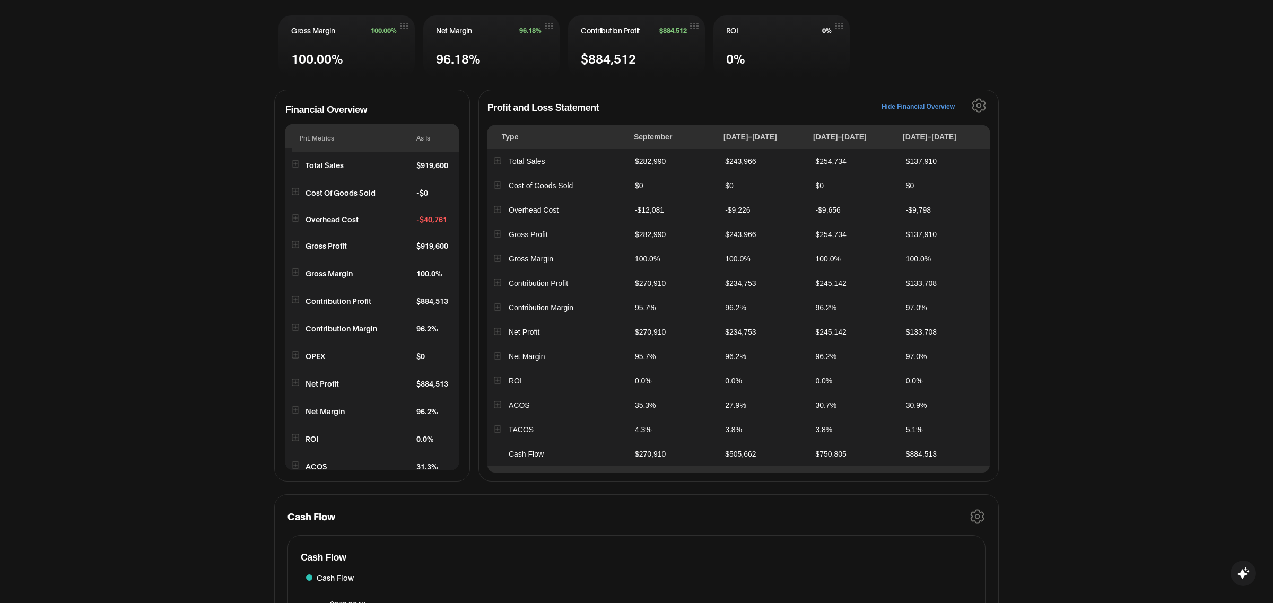
click at [921, 103] on button "Hide Financial Overview" at bounding box center [918, 107] width 73 height 18
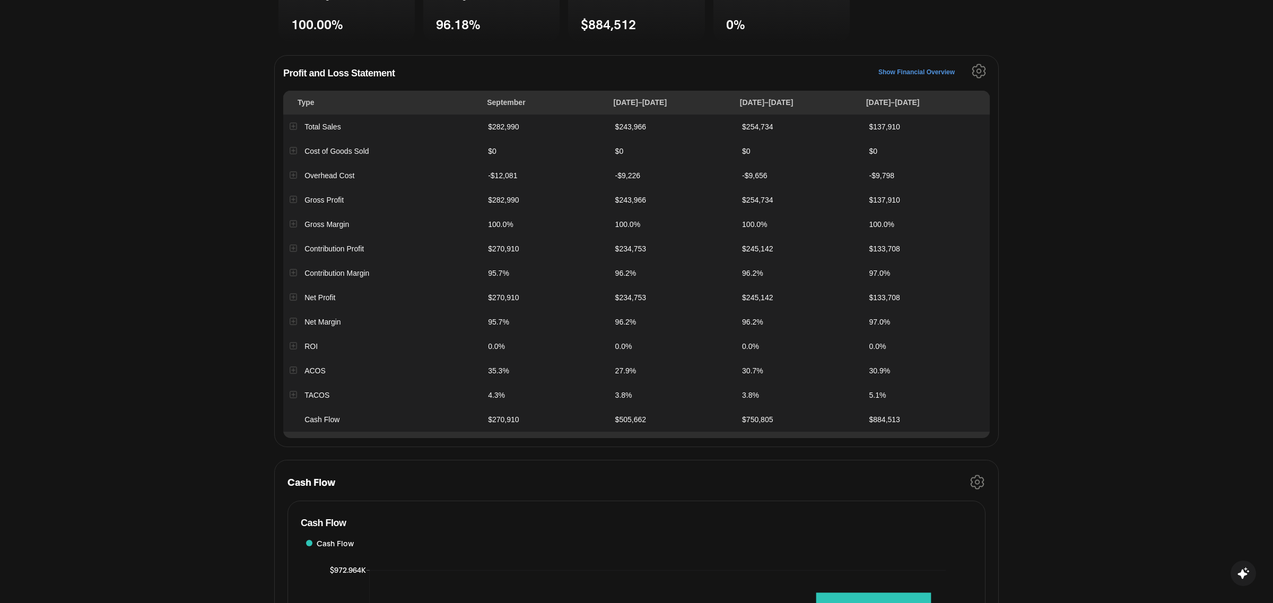
scroll to position [189, 0]
click at [974, 67] on icon "Settings" at bounding box center [979, 70] width 14 height 15
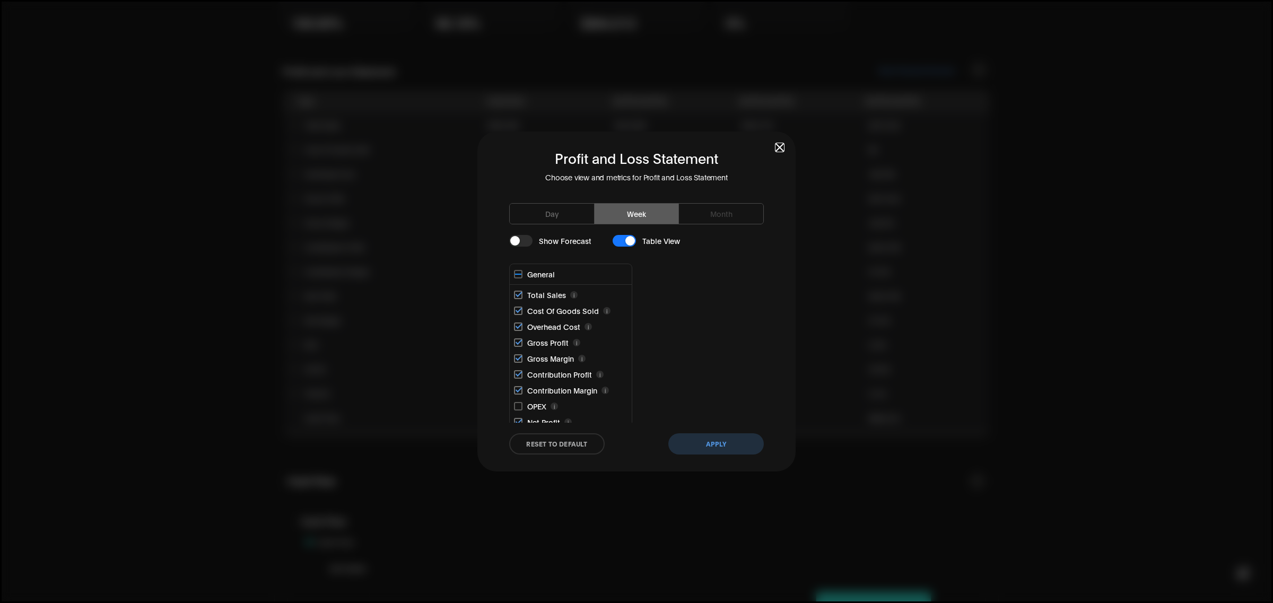
click at [783, 144] on span "button" at bounding box center [779, 147] width 7 height 7
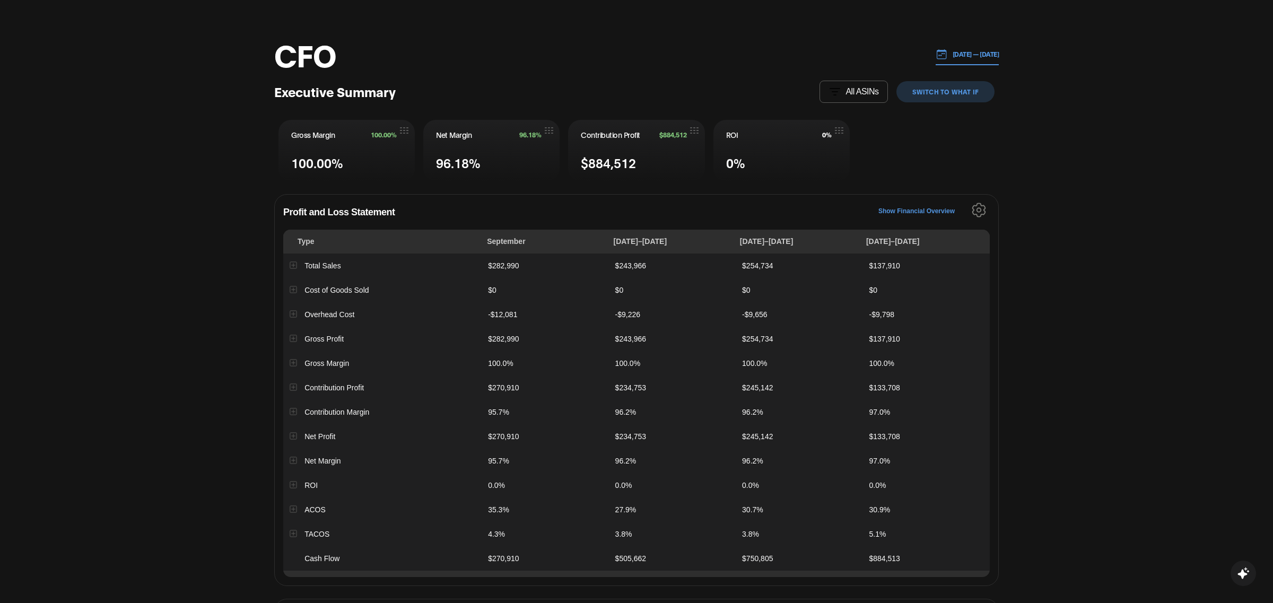
scroll to position [0, 0]
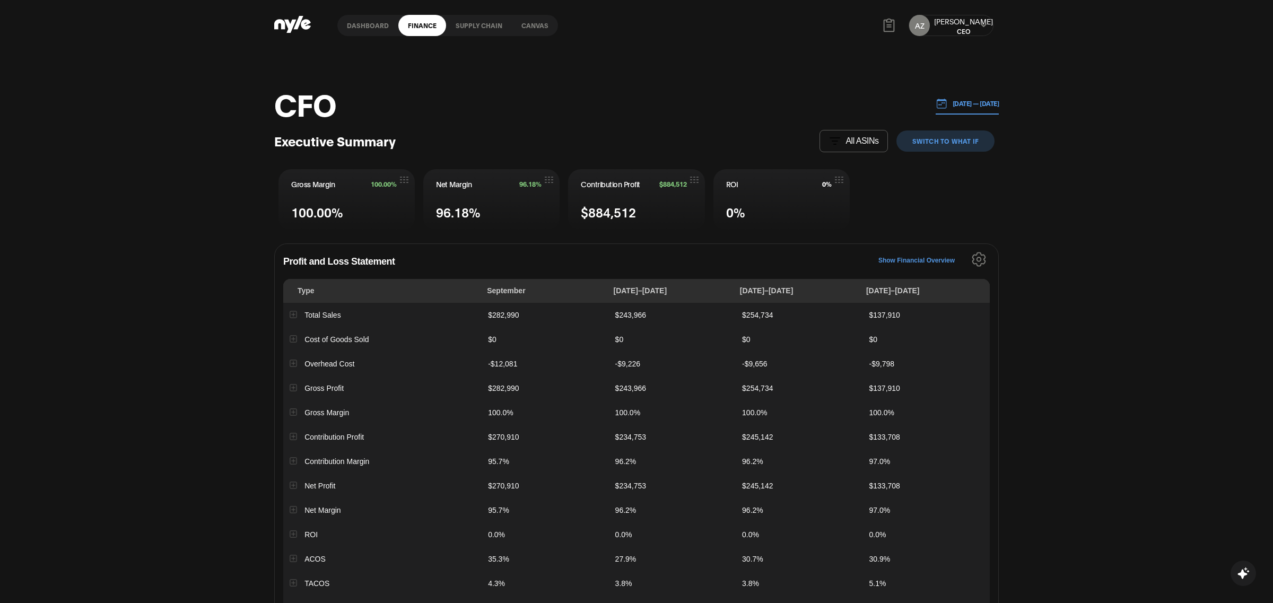
click at [475, 33] on link "Supply chain" at bounding box center [479, 25] width 66 height 21
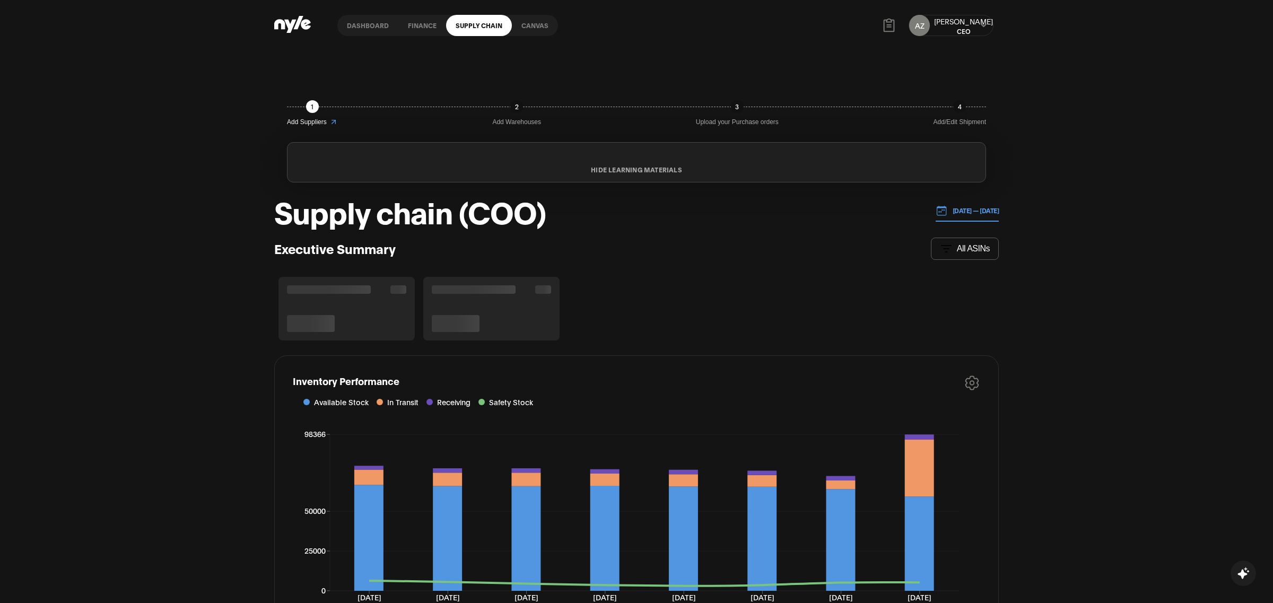
click at [527, 27] on link "Canvas" at bounding box center [535, 25] width 46 height 21
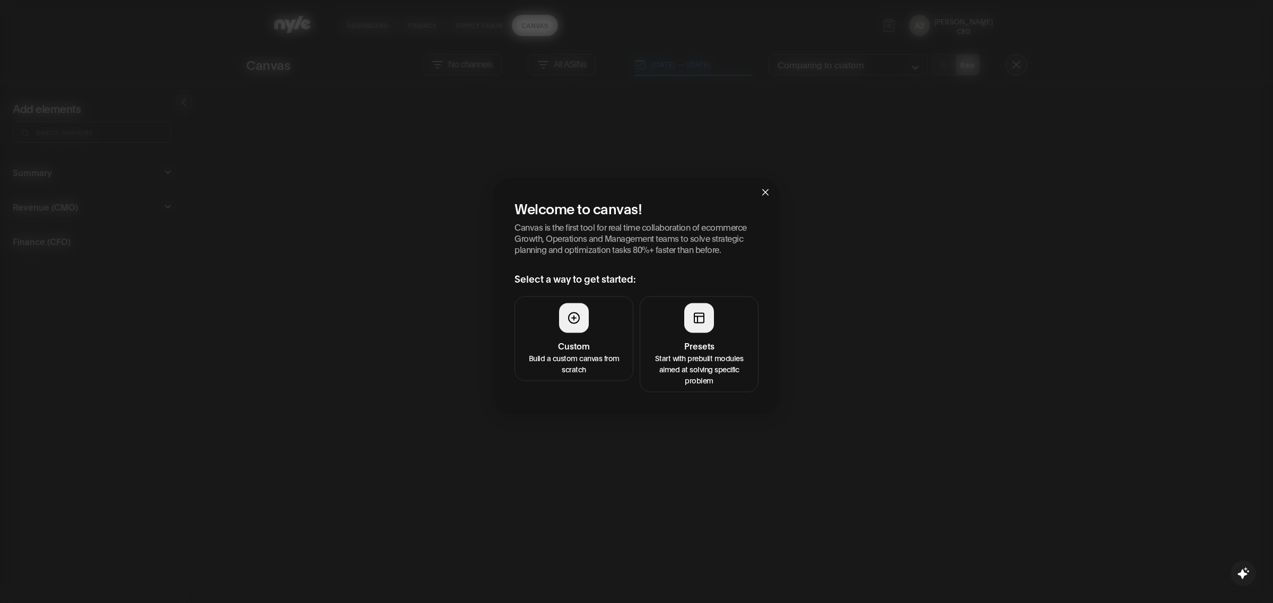
click at [705, 351] on h4 "Presets" at bounding box center [699, 345] width 105 height 13
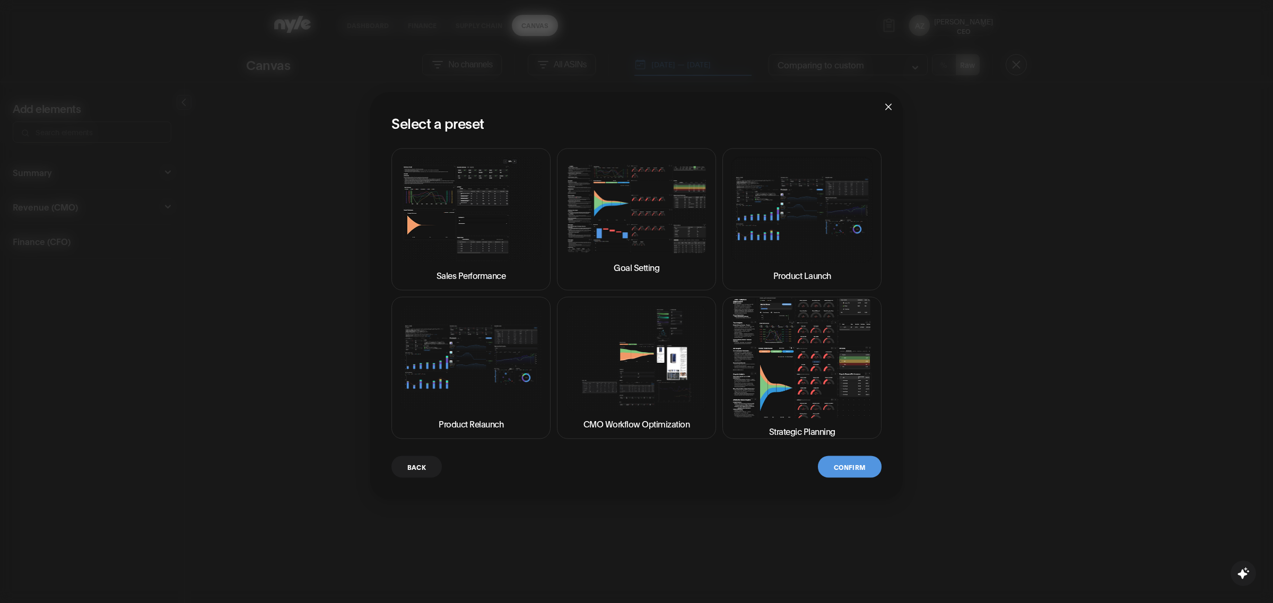
click at [773, 376] on img at bounding box center [802, 358] width 141 height 120
click at [657, 356] on img at bounding box center [636, 359] width 141 height 106
click at [835, 466] on button "Confirm" at bounding box center [850, 467] width 64 height 22
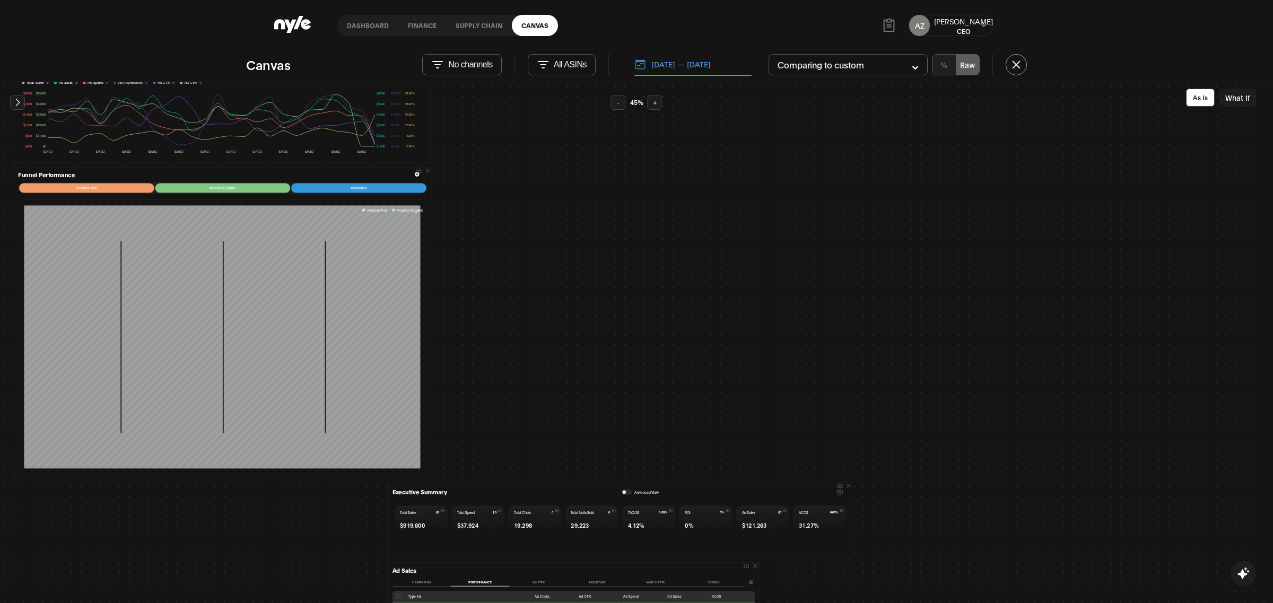
scroll to position [0, 1]
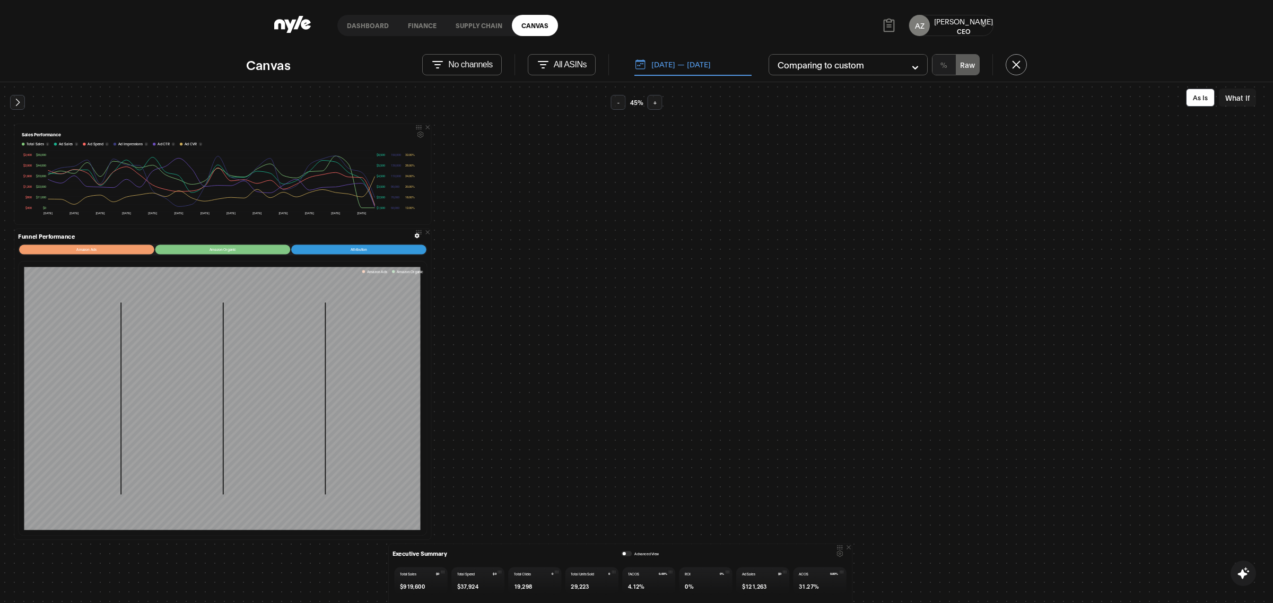
click at [620, 98] on button "-" at bounding box center [618, 102] width 15 height 15
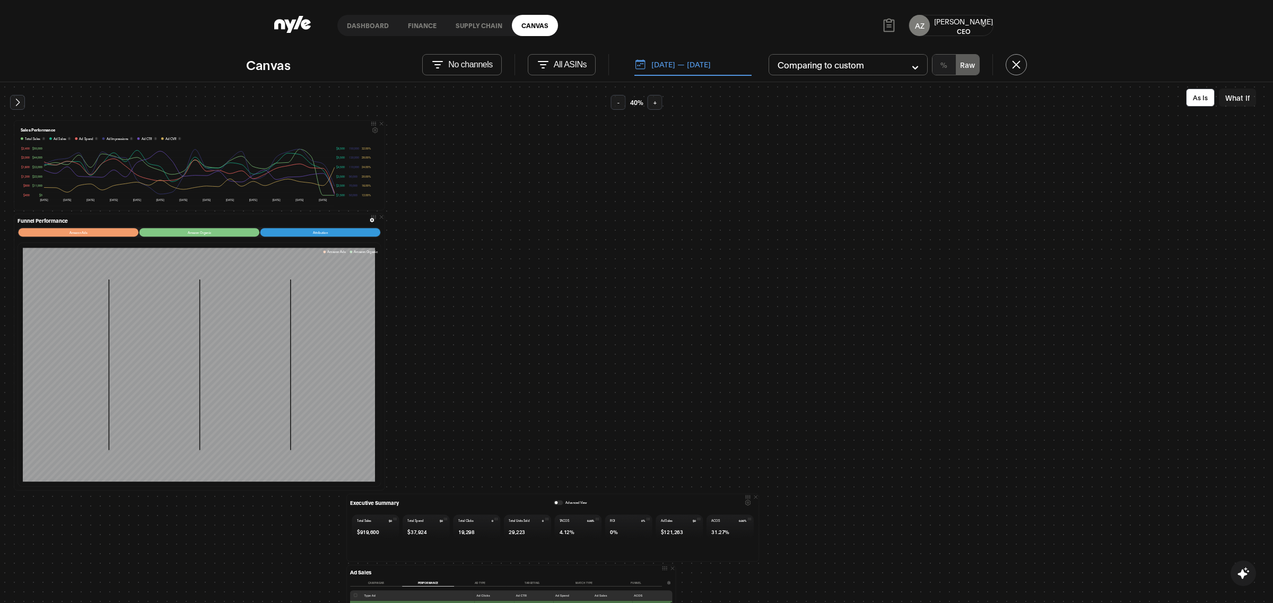
click at [619, 102] on button "-" at bounding box center [618, 102] width 15 height 15
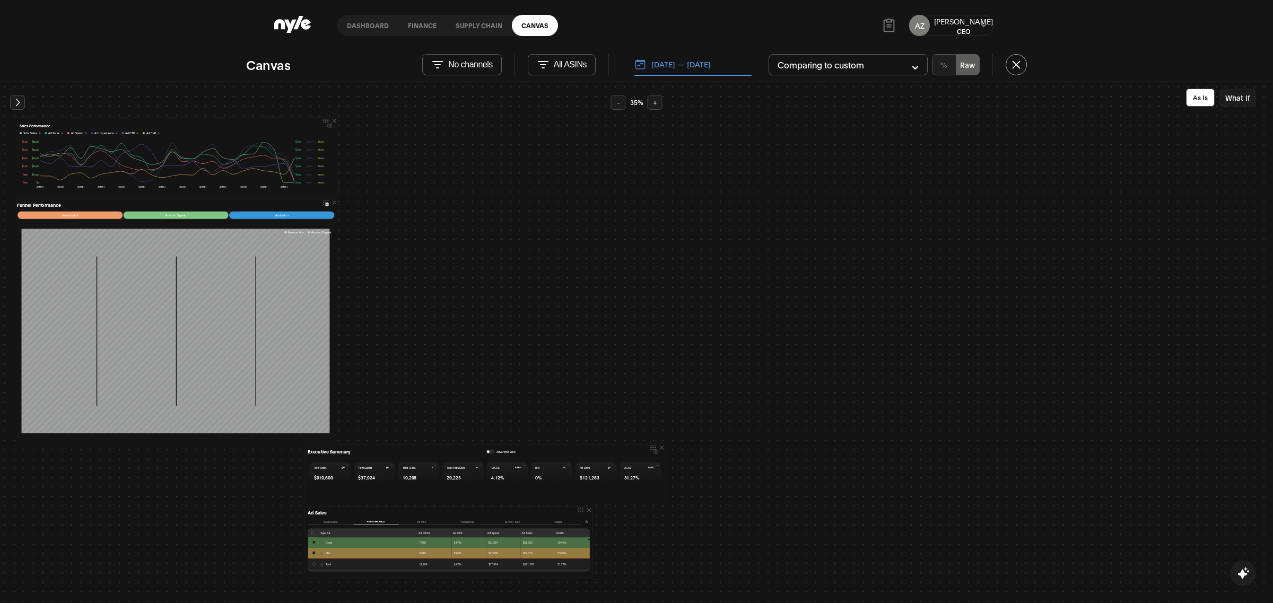
click at [779, 306] on div "Sales Performance Total Sales i Ad Sales i Ad Spend i Ad Impressions i Ad CTR i…" at bounding box center [1104, 337] width 2184 height 484
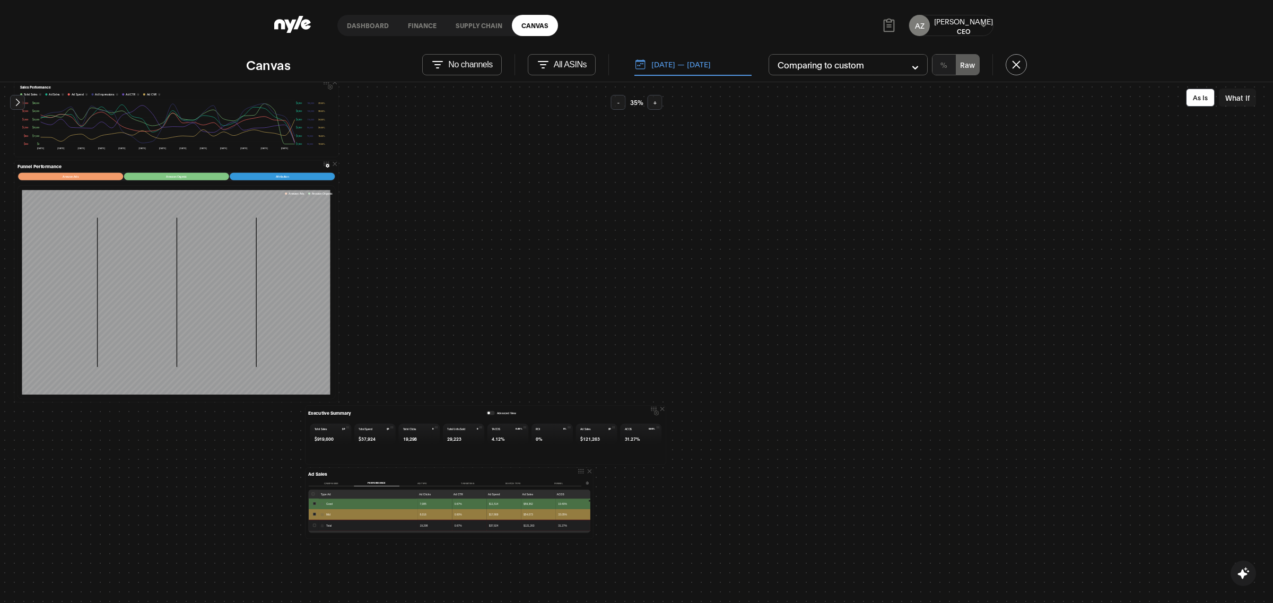
scroll to position [0, 0]
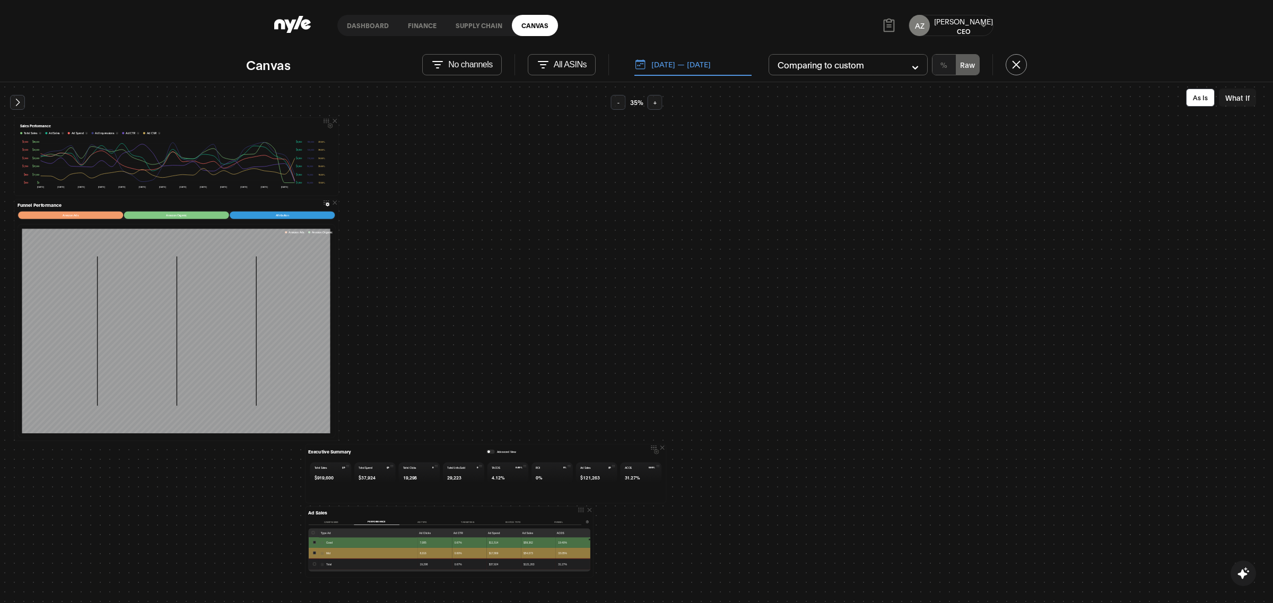
click at [330, 124] on icon at bounding box center [330, 126] width 4 height 5
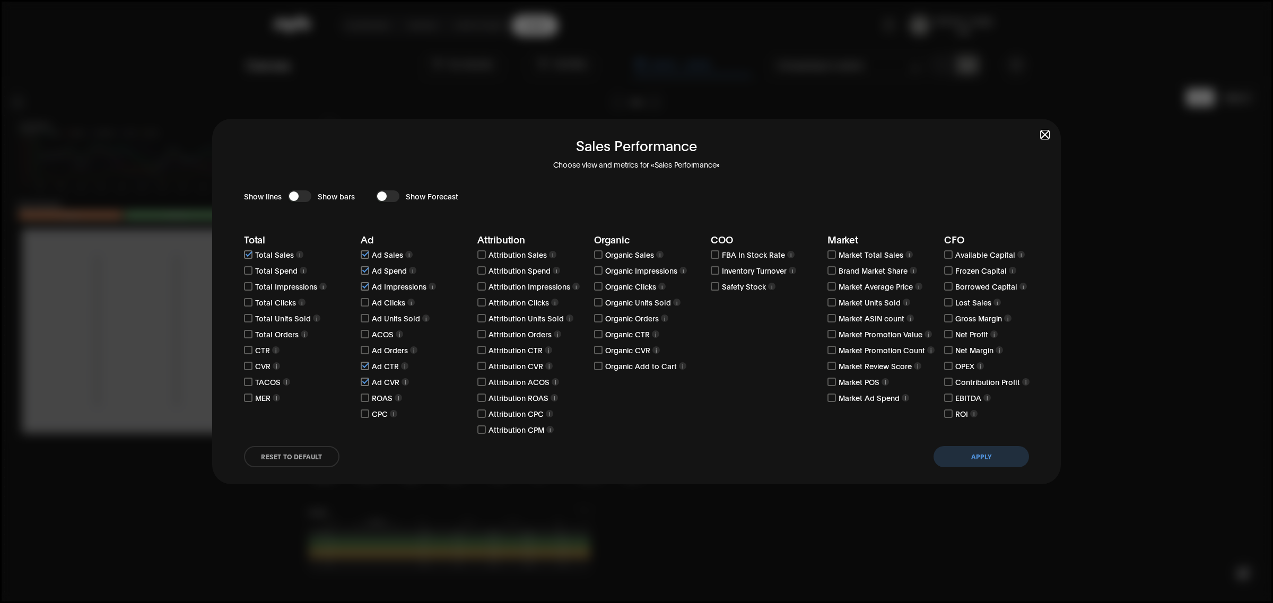
click at [364, 332] on input "checkbox" at bounding box center [365, 334] width 8 height 8
checkbox input "true"
click at [949, 336] on input "checkbox" at bounding box center [949, 334] width 8 height 8
checkbox input "true"
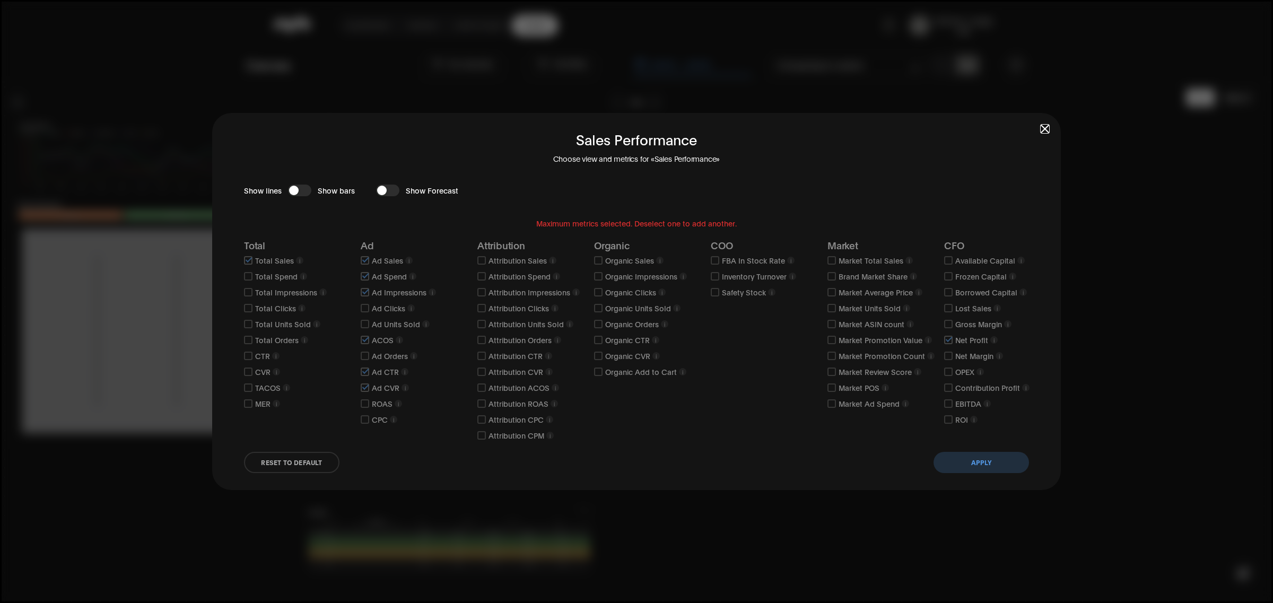
click at [369, 372] on input "checkbox" at bounding box center [365, 372] width 8 height 8
checkbox input "false"
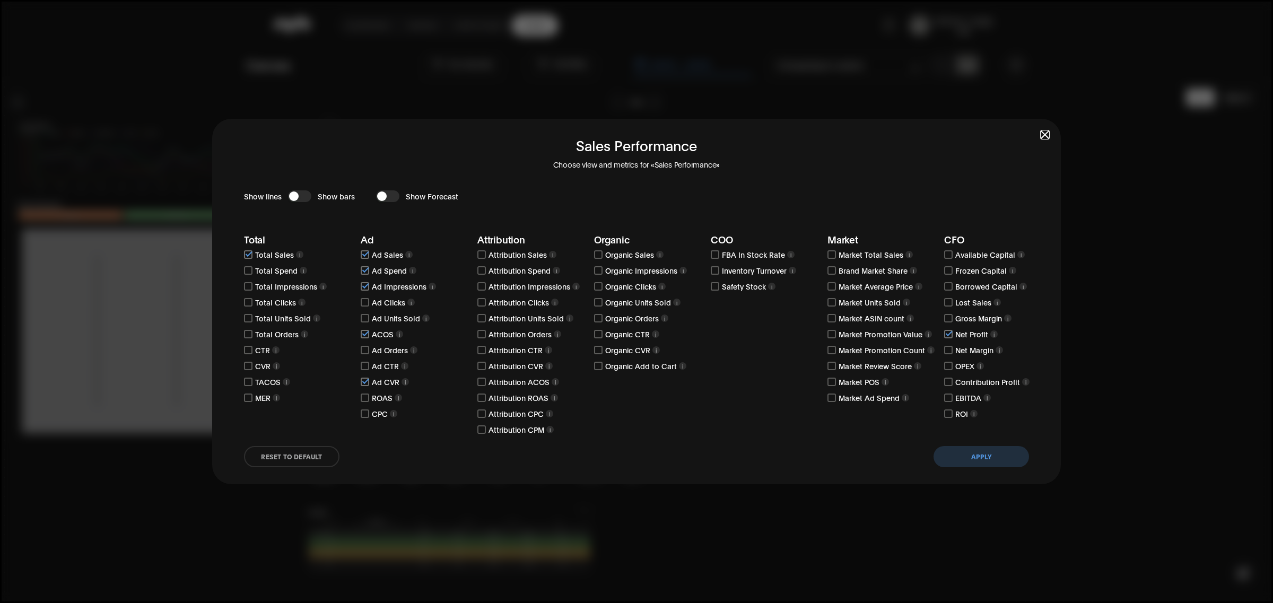
click at [983, 455] on button "Apply" at bounding box center [982, 456] width 96 height 21
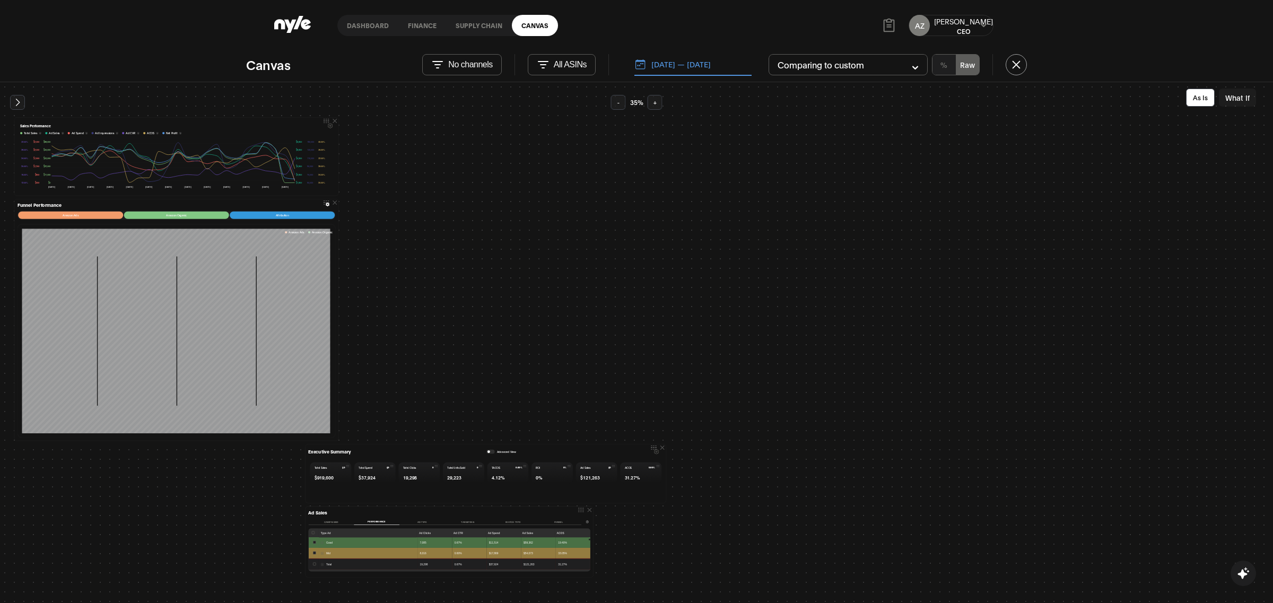
click at [520, 20] on link "Canvas" at bounding box center [535, 25] width 46 height 21
click at [293, 26] on icon at bounding box center [292, 24] width 37 height 17
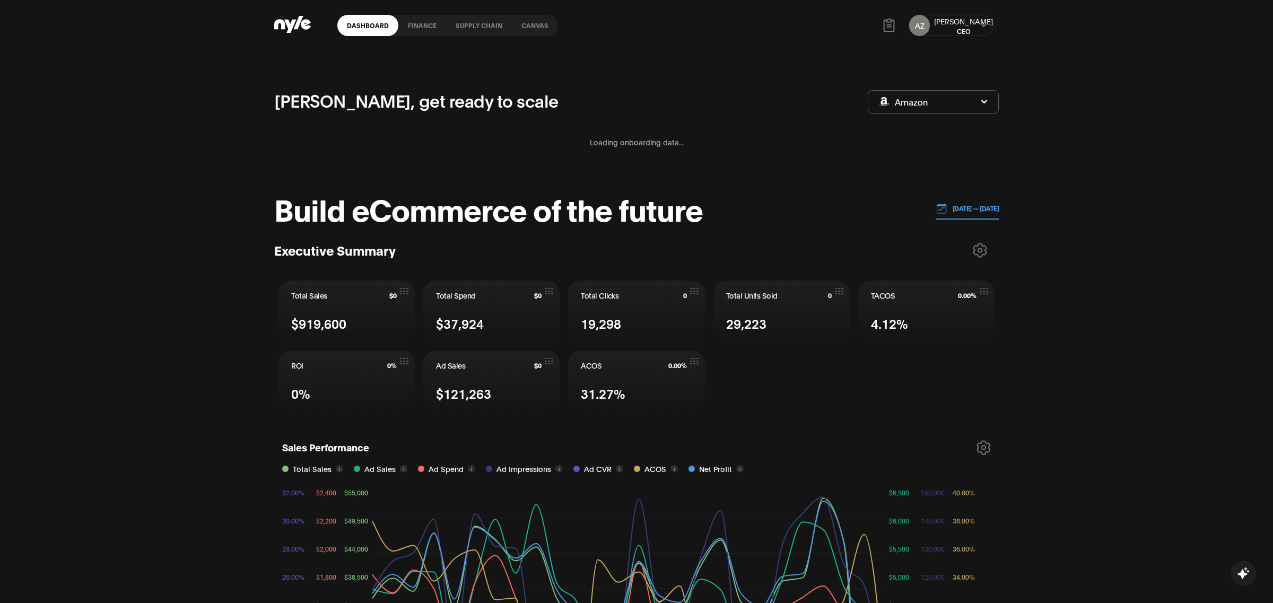
click at [538, 27] on link "Canvas" at bounding box center [535, 25] width 46 height 21
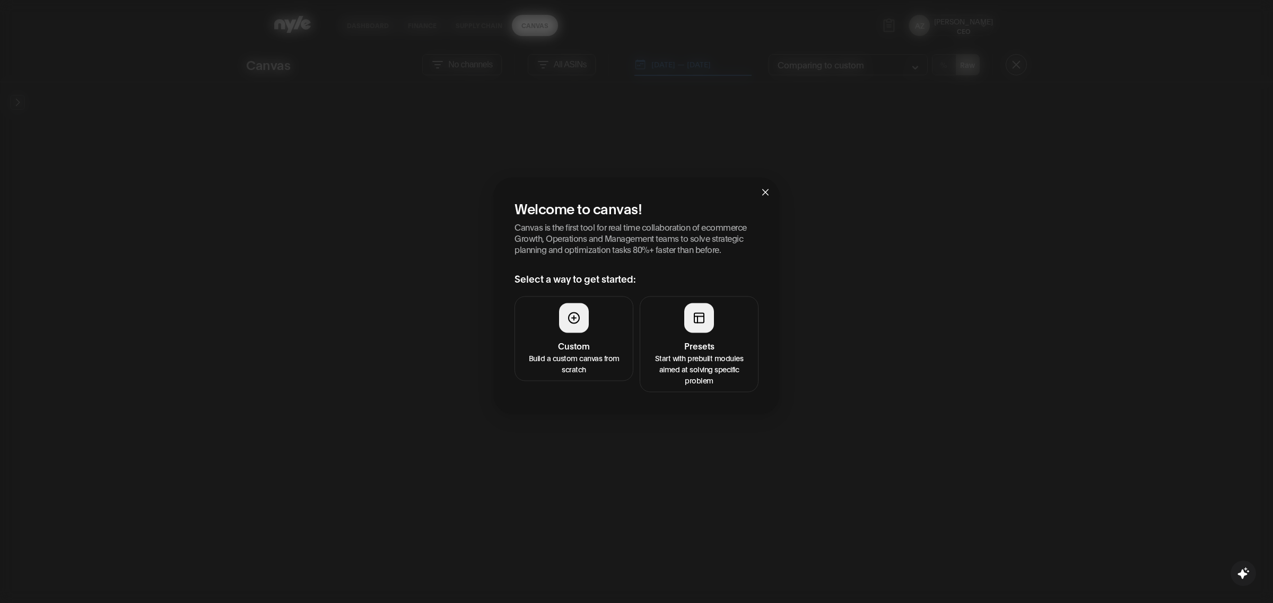
click at [571, 343] on h4 "Custom" at bounding box center [574, 345] width 105 height 13
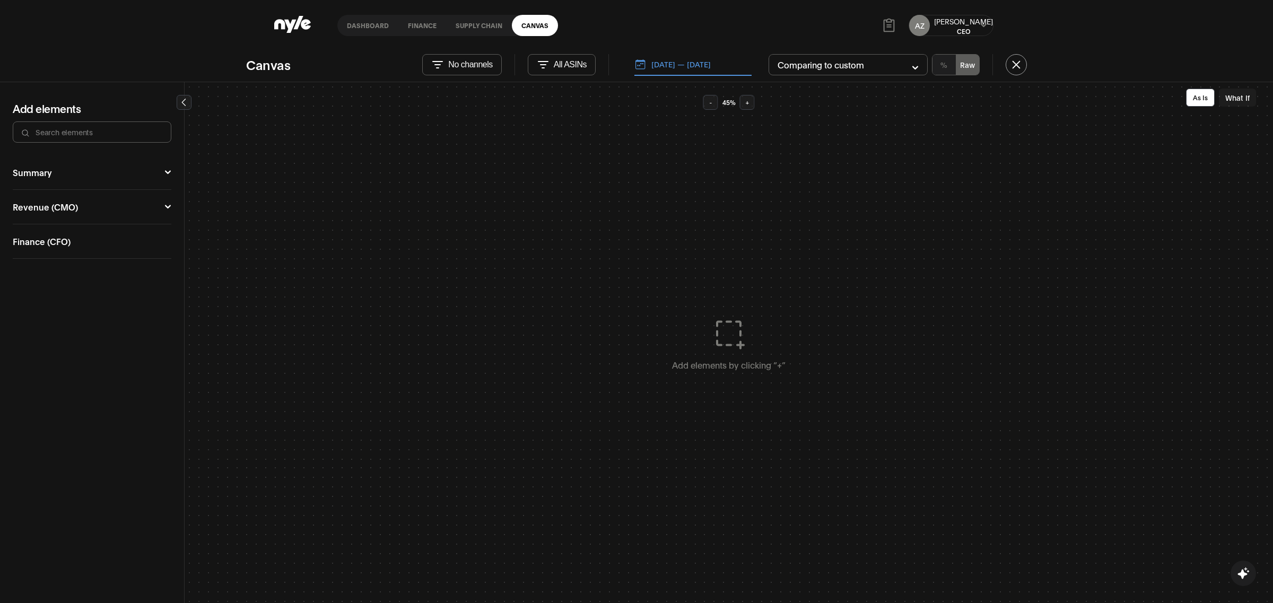
click at [168, 176] on button "Summary" at bounding box center [92, 172] width 159 height 8
click at [167, 173] on icon at bounding box center [168, 173] width 6 height 4
click at [163, 210] on button "Revenue (CMO)" at bounding box center [92, 207] width 159 height 8
click at [168, 208] on icon at bounding box center [167, 207] width 7 height 6
click at [523, 33] on link "Canvas" at bounding box center [535, 25] width 46 height 21
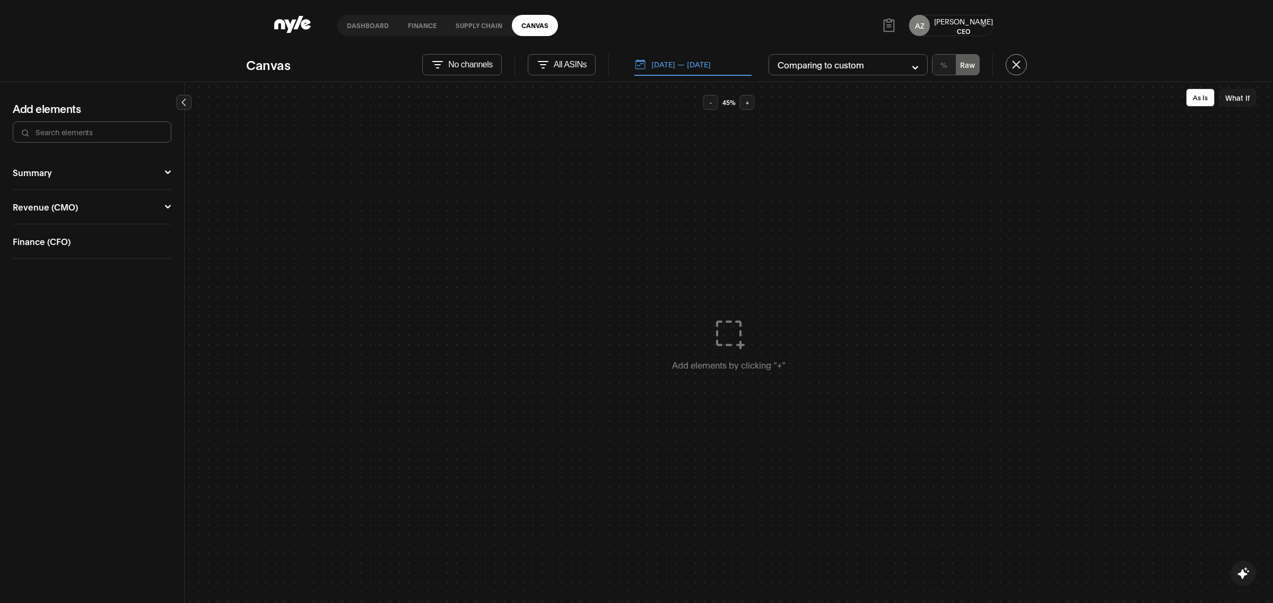
click at [529, 32] on link "Canvas" at bounding box center [535, 25] width 46 height 21
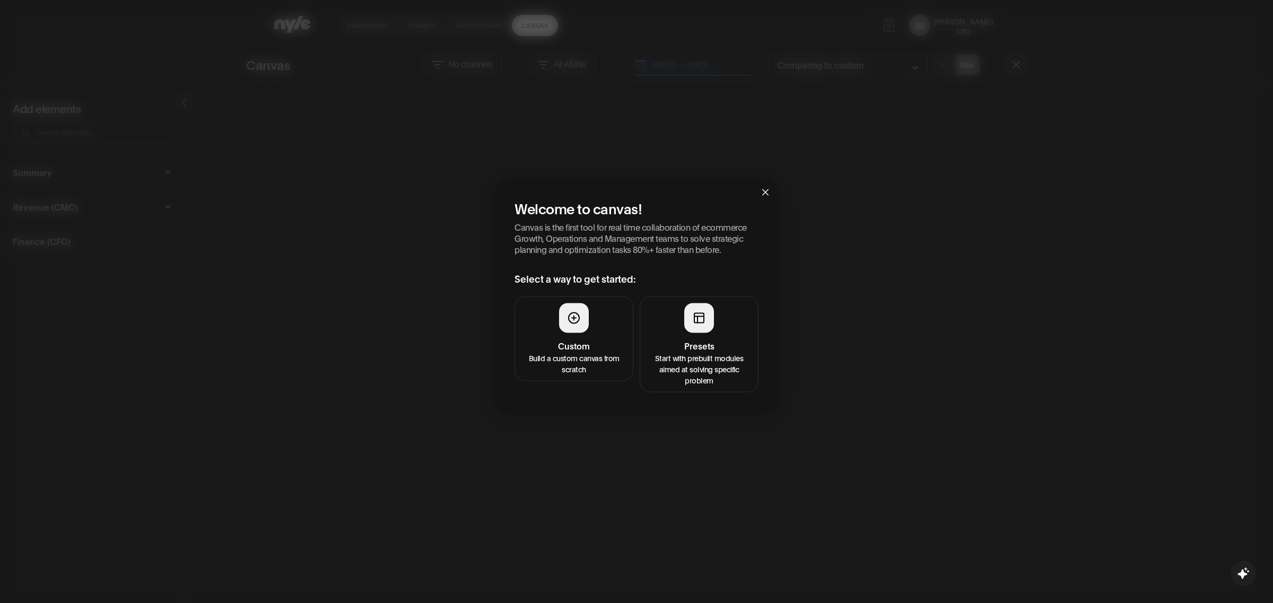
click at [699, 345] on h4 "Presets" at bounding box center [699, 345] width 105 height 13
